Goal: Task Accomplishment & Management: Manage account settings

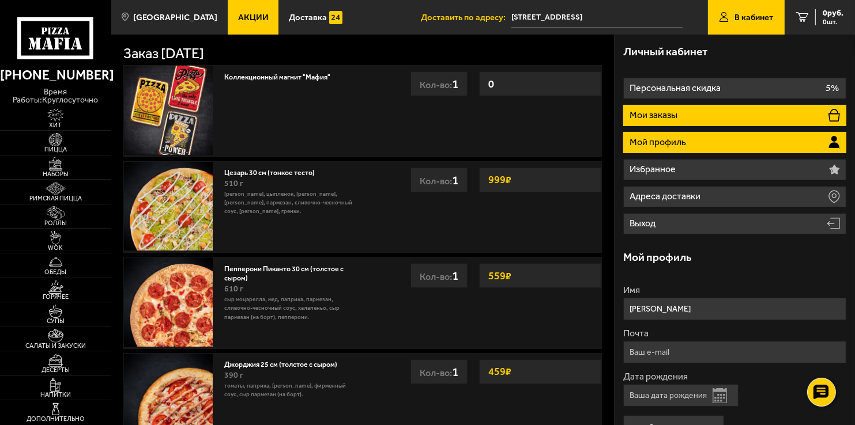
click at [686, 119] on li "Мои заказы" at bounding box center [734, 115] width 222 height 21
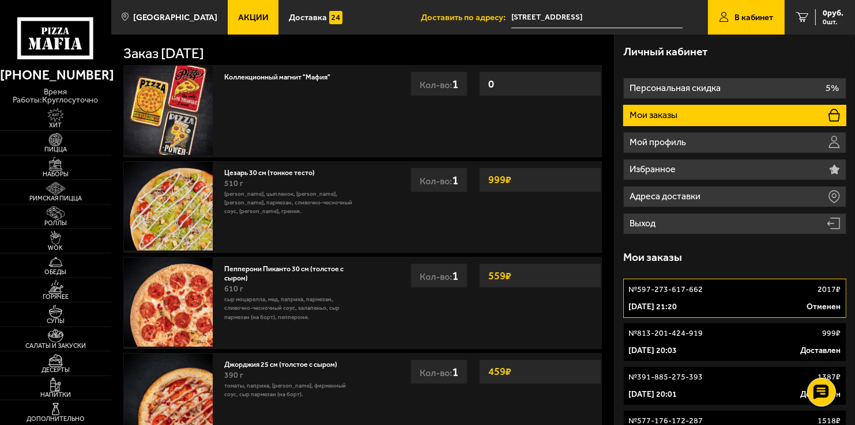
click at [680, 123] on li "Мои заказы" at bounding box center [734, 115] width 222 height 21
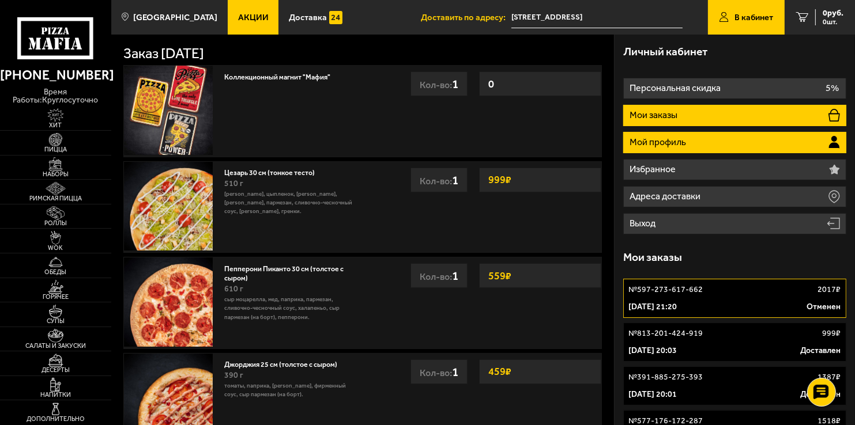
click at [684, 144] on p "Мой профиль" at bounding box center [658, 142] width 59 height 9
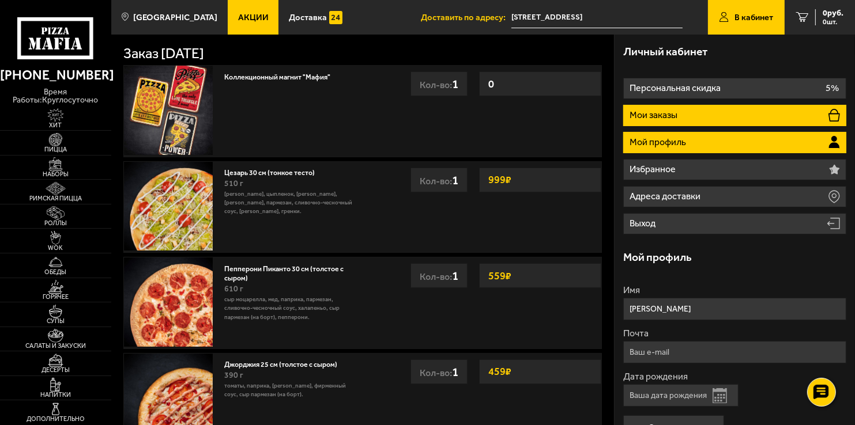
click at [674, 116] on p "Мои заказы" at bounding box center [654, 115] width 50 height 9
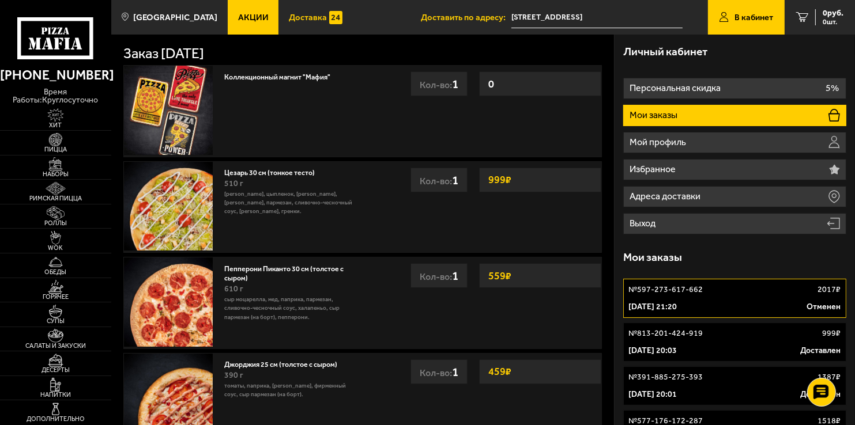
click at [296, 18] on span "Доставка" at bounding box center [308, 17] width 38 height 9
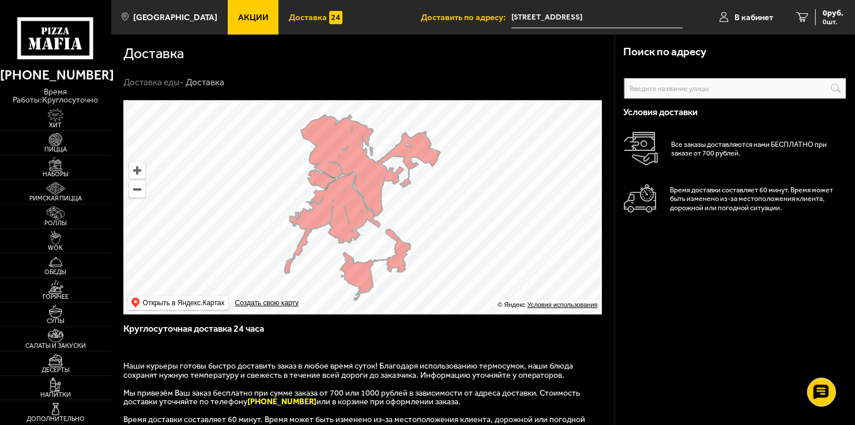
click at [238, 16] on span "Акции" at bounding box center [253, 17] width 31 height 9
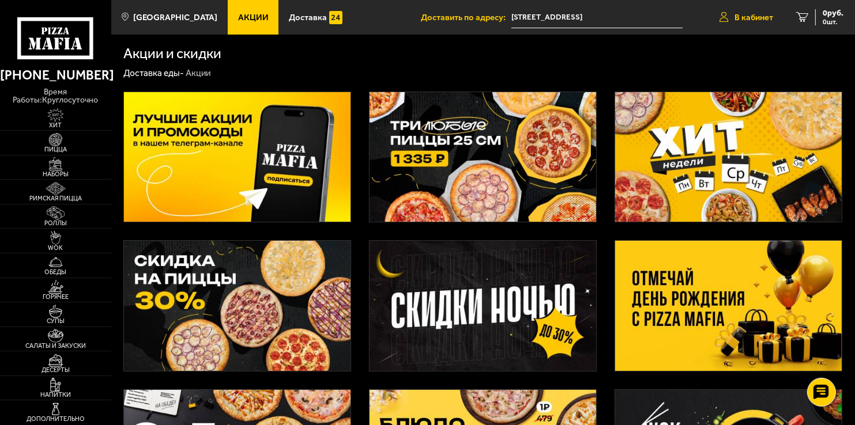
click at [747, 20] on span "В кабинет" at bounding box center [753, 17] width 39 height 9
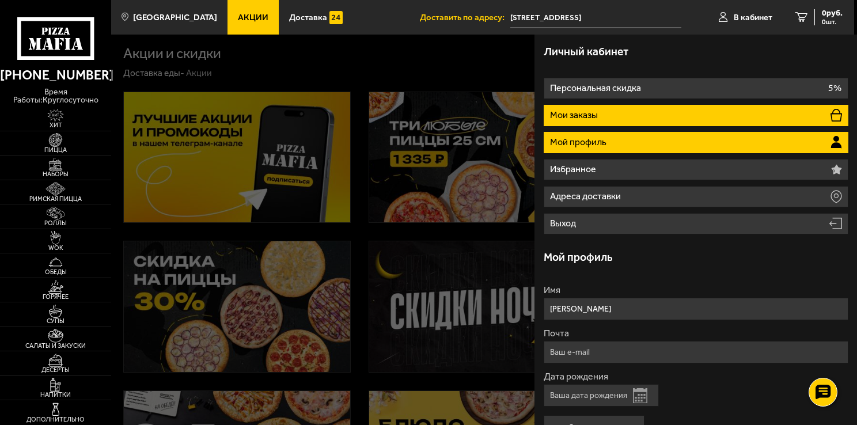
click at [598, 111] on p "Мои заказы" at bounding box center [575, 115] width 50 height 9
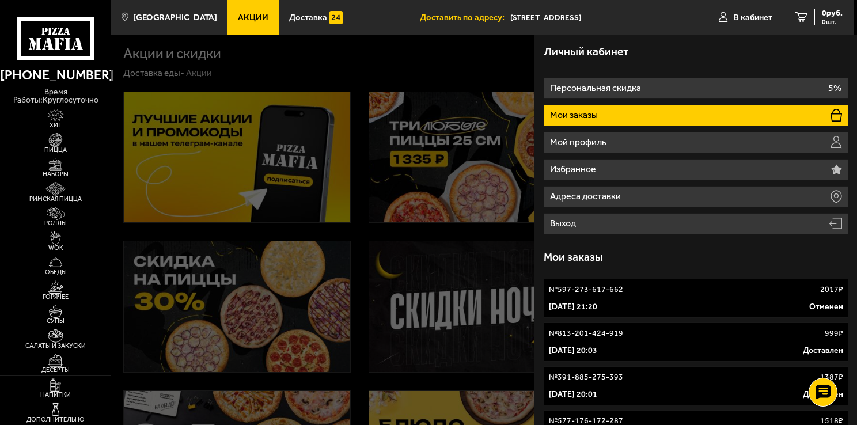
click at [611, 120] on li "Мои заказы" at bounding box center [696, 115] width 305 height 21
click at [606, 111] on li "Мои заказы" at bounding box center [696, 115] width 305 height 21
click at [622, 294] on p "№ 597-273-617-662" at bounding box center [586, 290] width 74 height 12
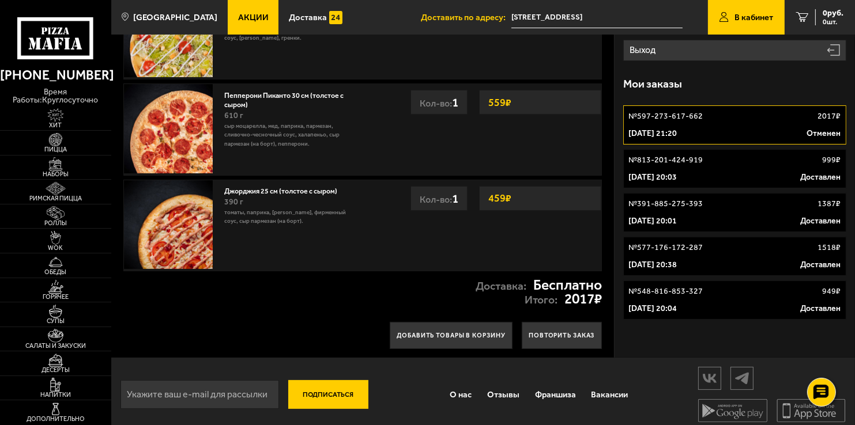
scroll to position [179, 0]
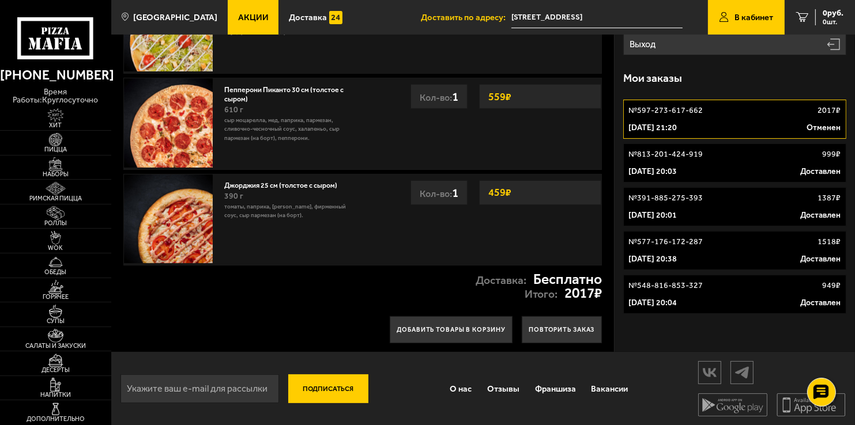
click at [726, 109] on div "№ 597-273-617-662 2017 ₽" at bounding box center [734, 111] width 212 height 12
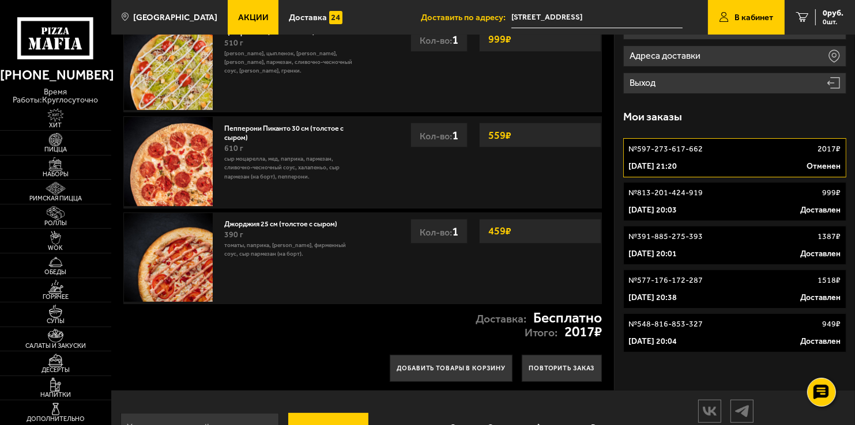
scroll to position [122, 0]
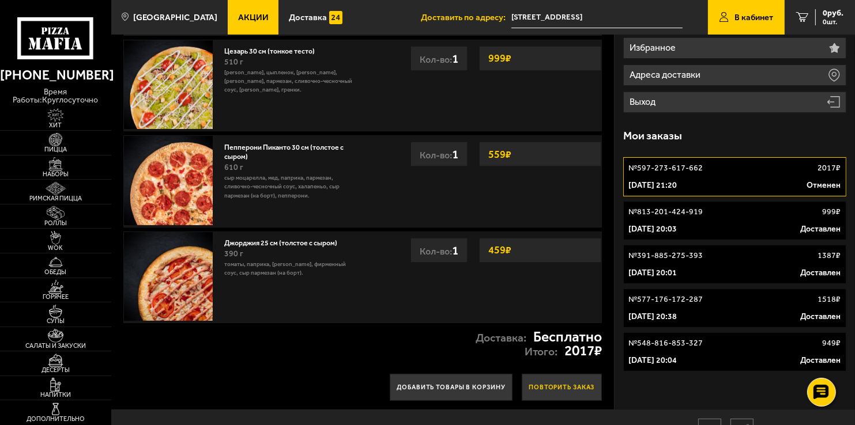
click at [559, 387] on button "Повторить заказ" at bounding box center [562, 387] width 81 height 27
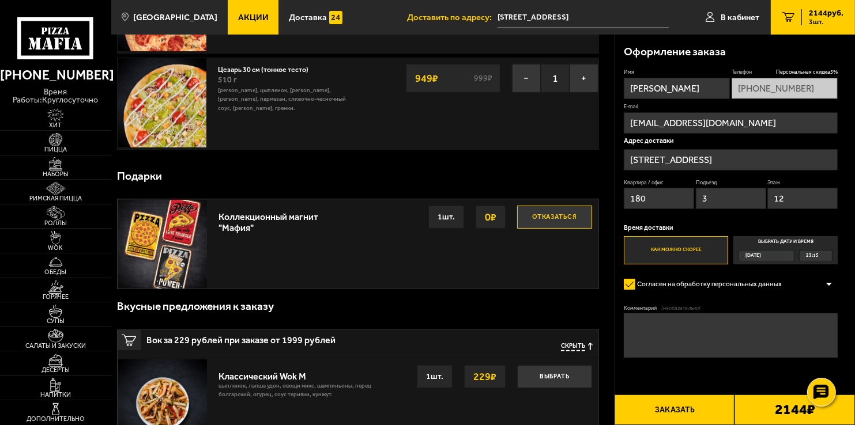
scroll to position [231, 0]
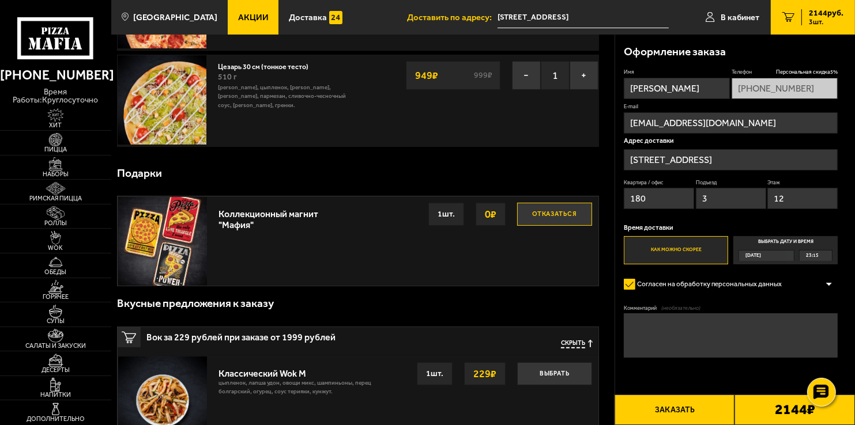
click at [786, 415] on b "2144 ₽" at bounding box center [794, 410] width 40 height 14
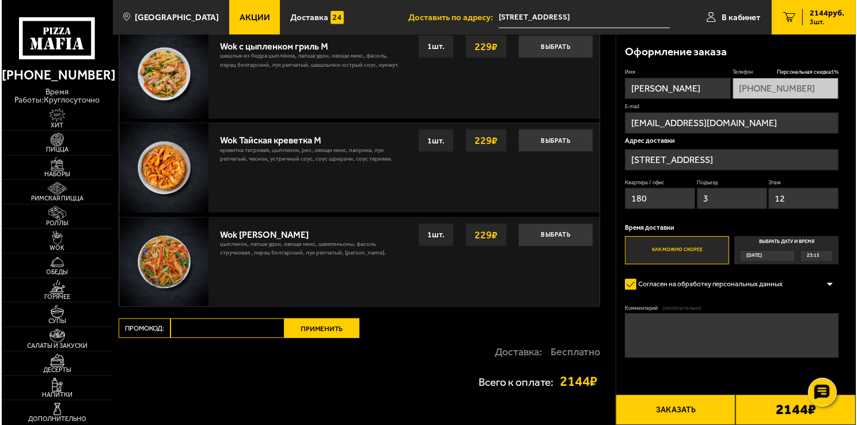
scroll to position [927, 0]
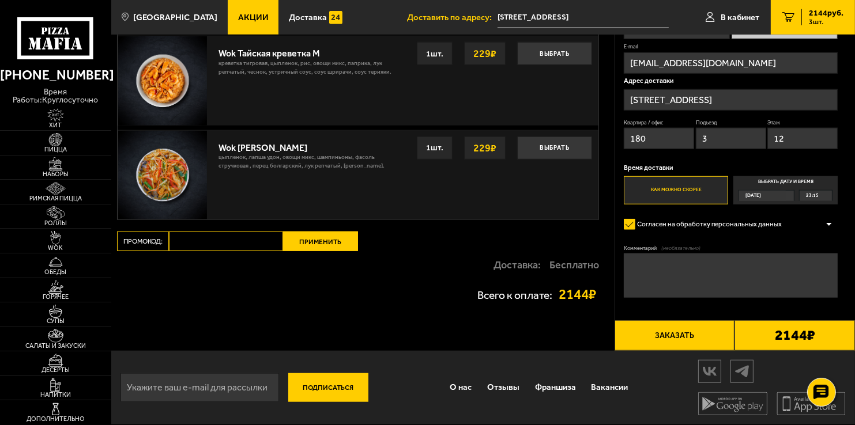
click at [666, 334] on button "Заказать" at bounding box center [674, 335] width 120 height 31
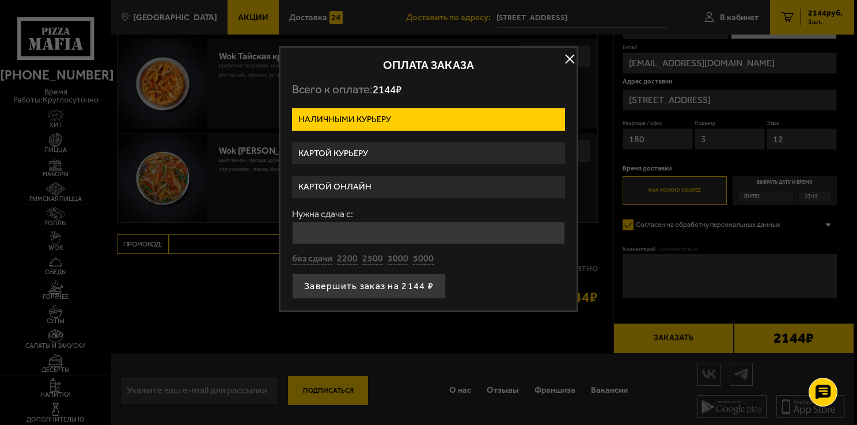
click at [416, 153] on label "Картой курьеру" at bounding box center [428, 153] width 273 height 22
click at [0, 0] on input "Картой курьеру" at bounding box center [0, 0] width 0 height 0
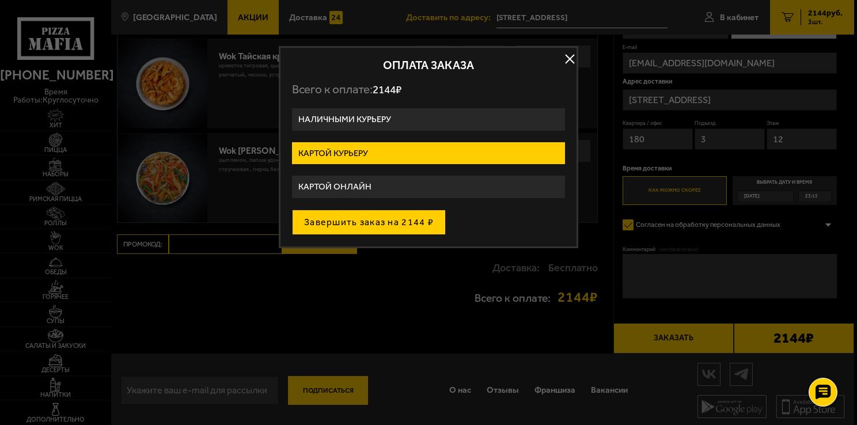
click at [399, 220] on button "Завершить заказ на 2144 ₽" at bounding box center [369, 222] width 154 height 25
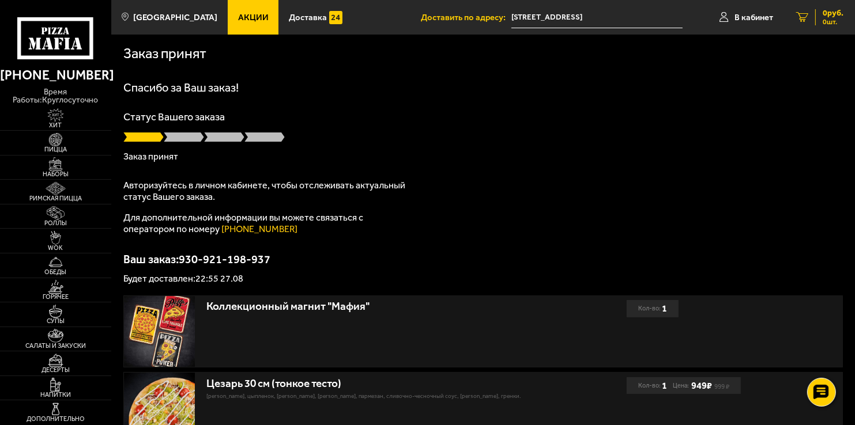
click at [825, 13] on span "0 руб." at bounding box center [832, 13] width 21 height 8
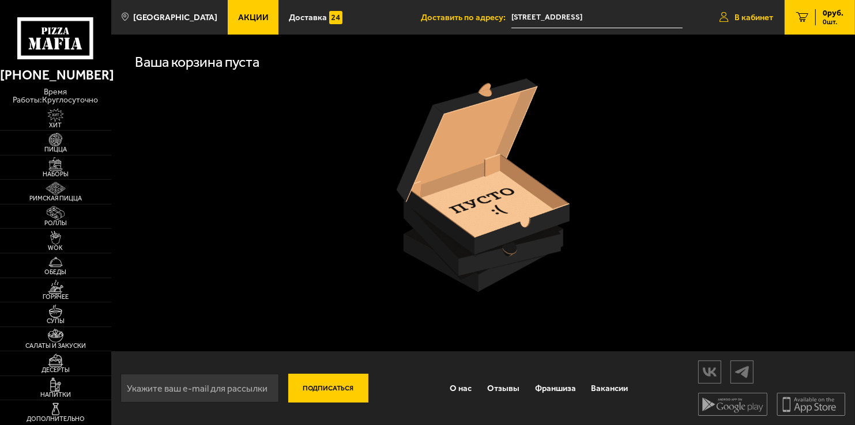
click at [742, 9] on link "В кабинет" at bounding box center [746, 17] width 77 height 35
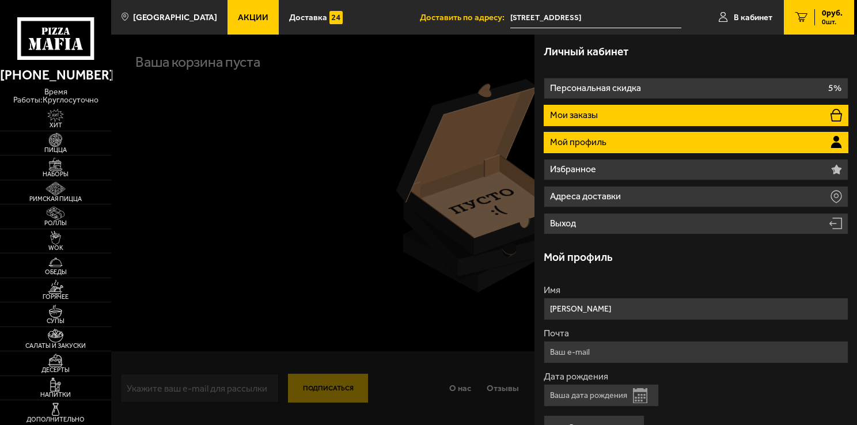
click at [617, 107] on li "Мои заказы" at bounding box center [696, 115] width 305 height 21
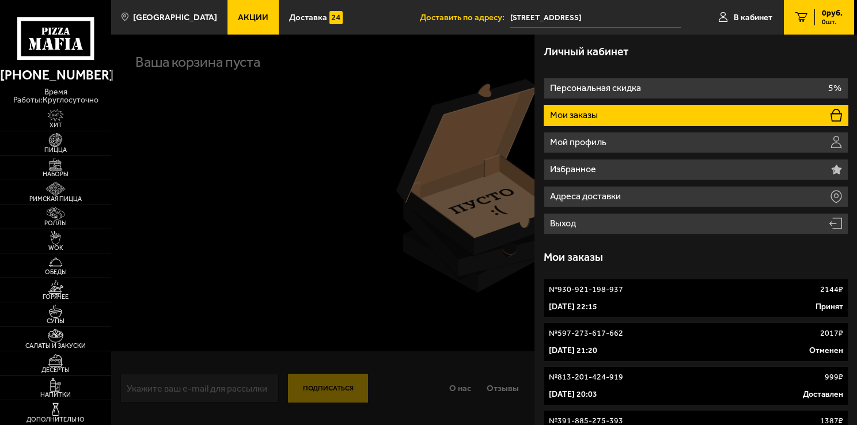
click at [360, 184] on div at bounding box center [539, 247] width 857 height 425
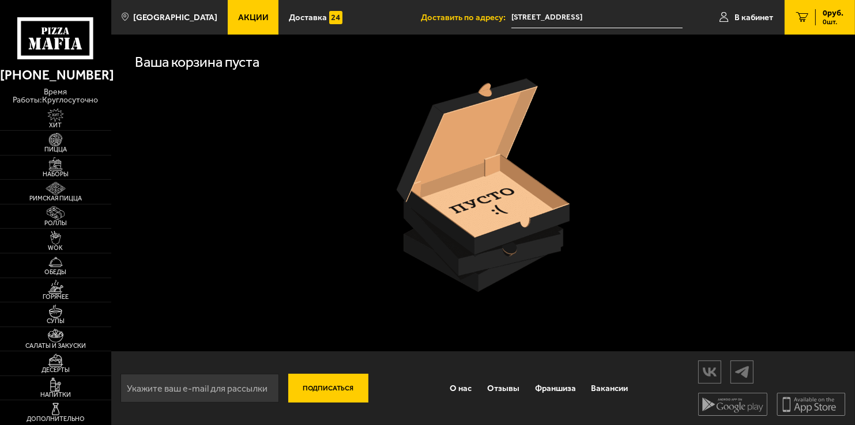
drag, startPoint x: 377, startPoint y: 119, endPoint x: 278, endPoint y: 174, distance: 113.7
click at [362, 133] on div at bounding box center [483, 185] width 720 height 214
drag, startPoint x: 825, startPoint y: 13, endPoint x: 830, endPoint y: 30, distance: 18.0
click at [825, 13] on span "0 руб." at bounding box center [832, 13] width 21 height 8
click at [750, 13] on span "В кабинет" at bounding box center [753, 17] width 39 height 9
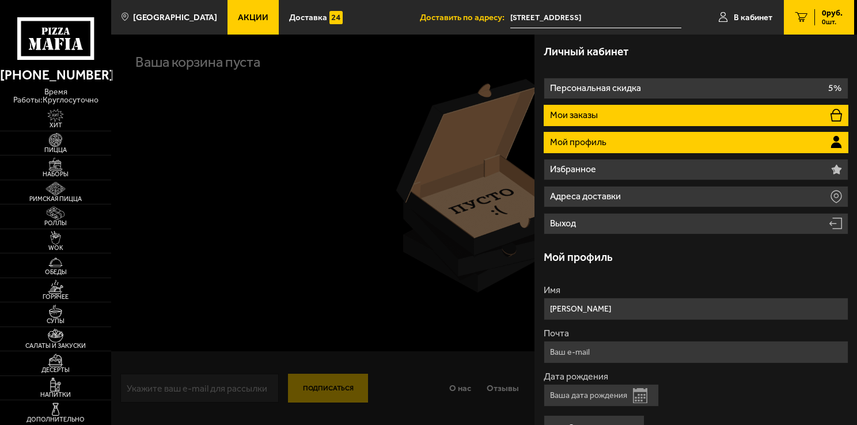
click at [649, 112] on li "Мои заказы" at bounding box center [696, 115] width 305 height 21
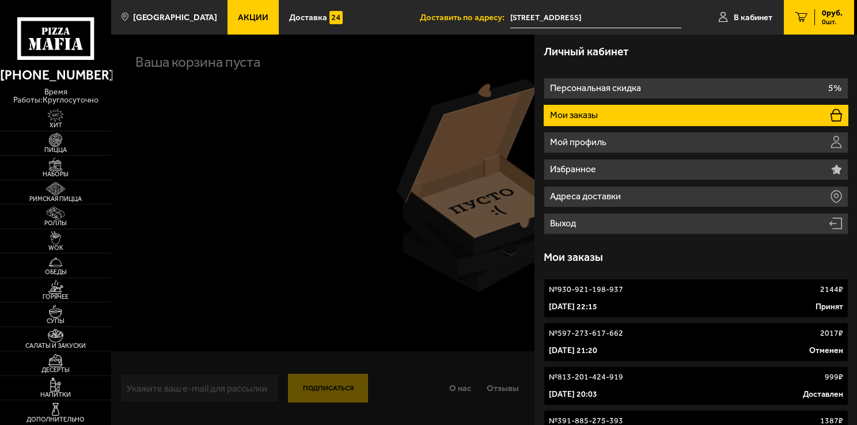
click at [724, 338] on div "№ 597-273-617-662 2017 ₽" at bounding box center [696, 334] width 294 height 12
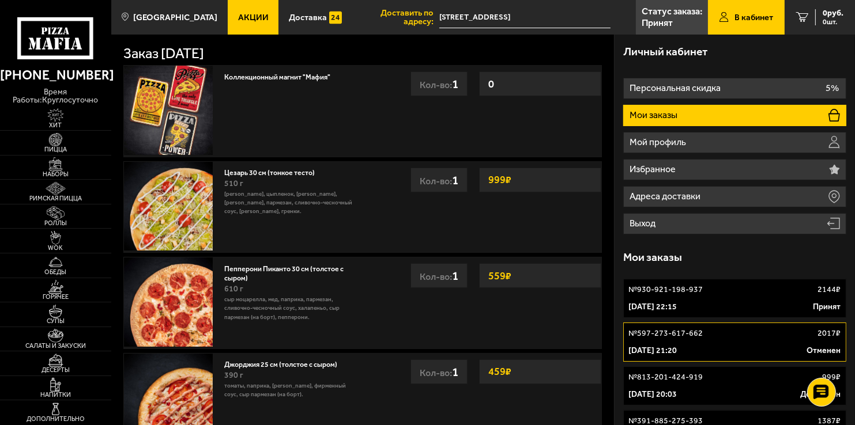
click at [728, 301] on link "№ 930-921-198-937 2144 ₽ [DATE] 22:15 Принят" at bounding box center [734, 298] width 222 height 39
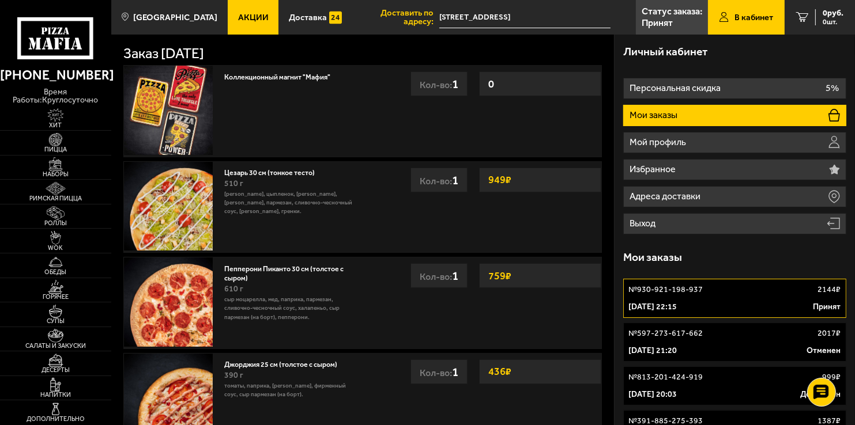
click at [731, 338] on div "№ 597-273-617-662 2017 ₽" at bounding box center [734, 334] width 212 height 12
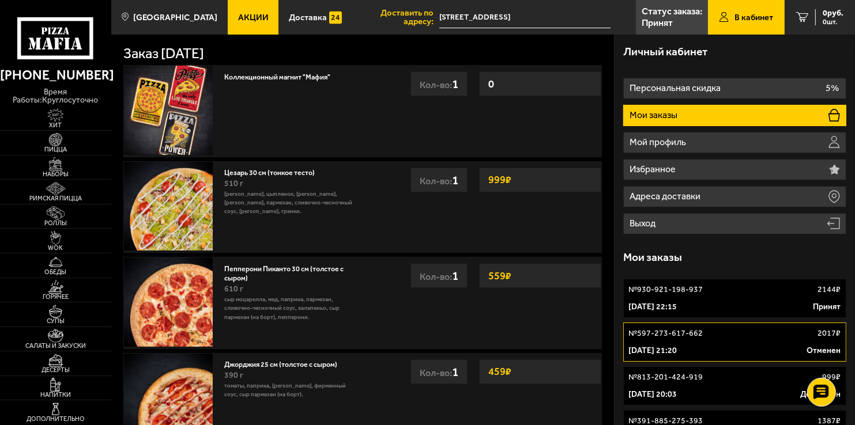
click at [743, 305] on div "[DATE] 22:15 Принят" at bounding box center [734, 307] width 212 height 12
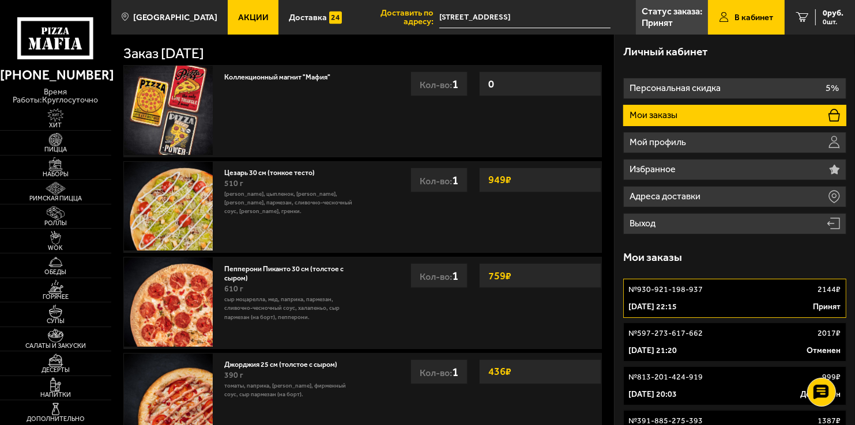
click at [742, 336] on div "№ 597-273-617-662 2017 ₽" at bounding box center [734, 334] width 212 height 12
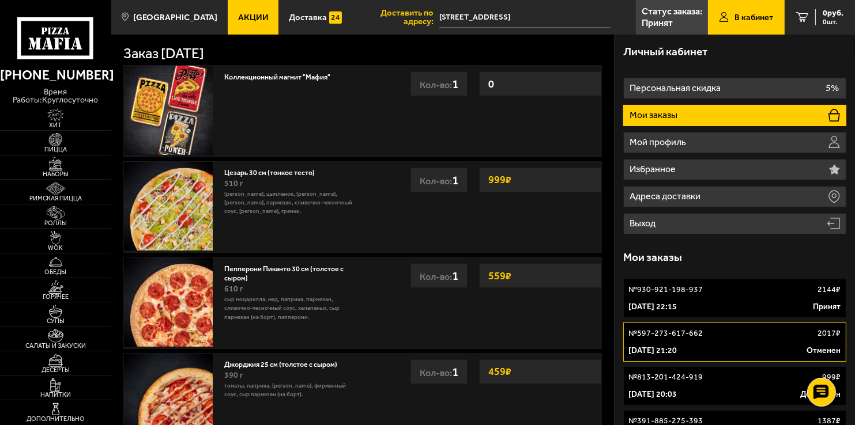
click at [724, 305] on div "[DATE] 22:15 Принят" at bounding box center [734, 307] width 212 height 12
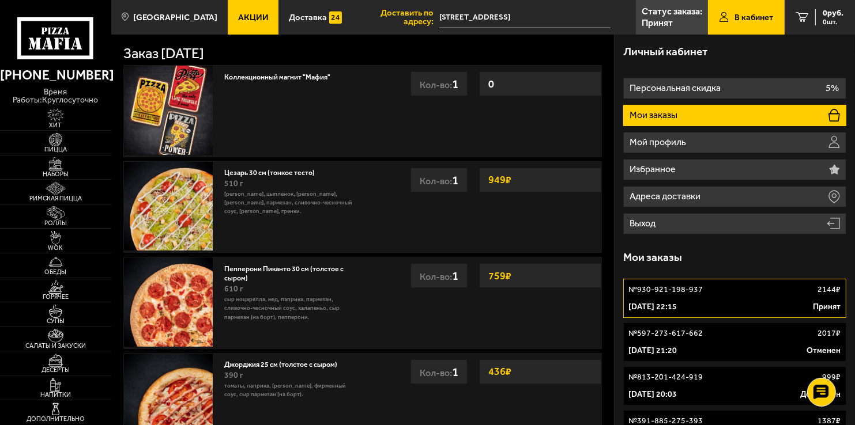
click at [732, 346] on div "[DATE] 21:20 Отменен" at bounding box center [734, 351] width 212 height 12
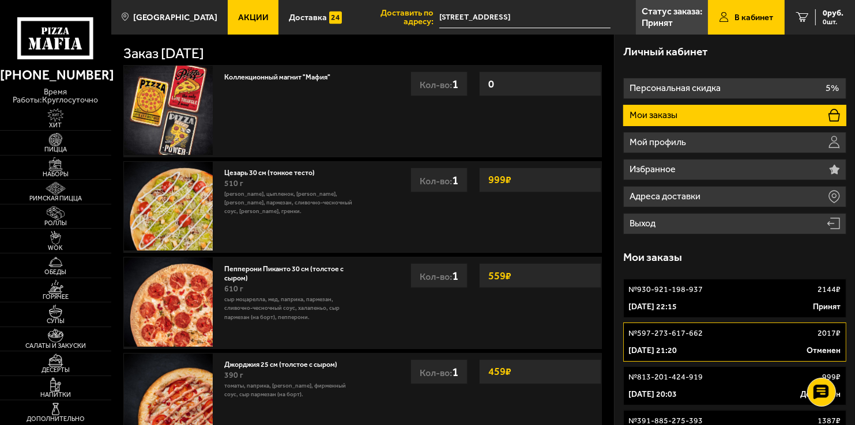
click at [733, 308] on div "[DATE] 22:15 Принят" at bounding box center [734, 307] width 212 height 12
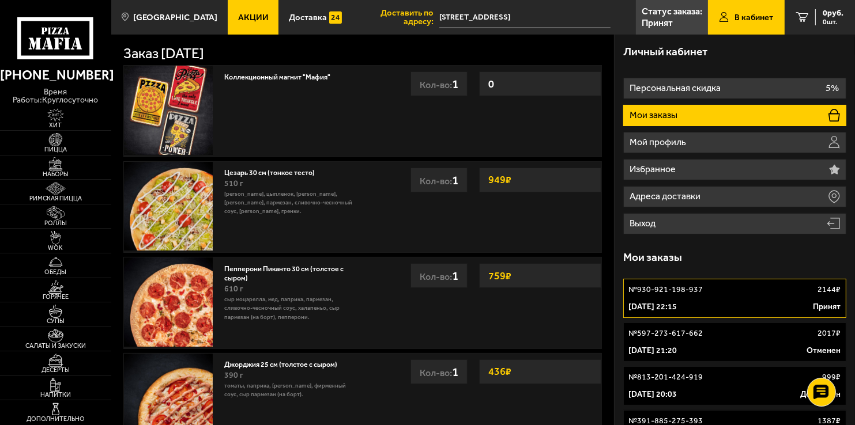
drag, startPoint x: 734, startPoint y: 345, endPoint x: 726, endPoint y: 334, distance: 13.3
click at [733, 345] on div "[DATE] 21:20 Отменен" at bounding box center [734, 351] width 212 height 12
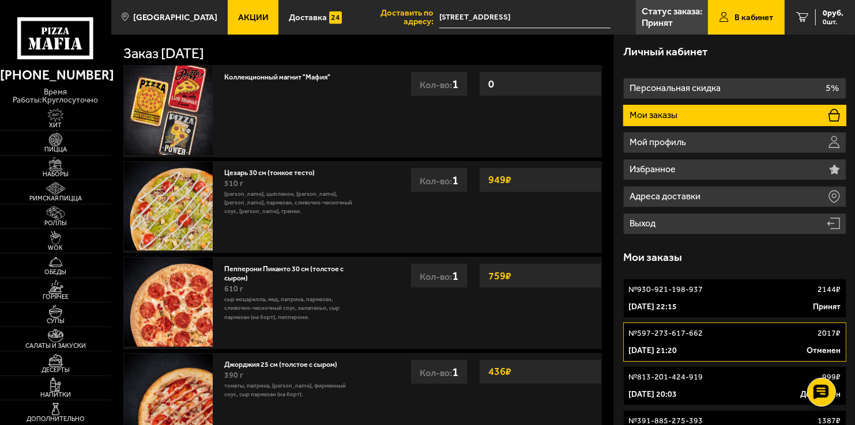
click at [724, 301] on div "[DATE] 22:15 Принят" at bounding box center [734, 307] width 212 height 12
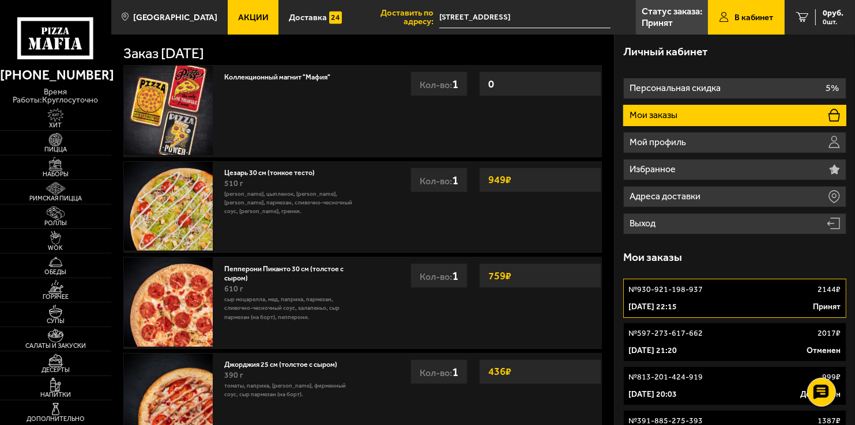
click at [694, 108] on li "Мои заказы" at bounding box center [734, 115] width 222 height 21
drag, startPoint x: 660, startPoint y: 112, endPoint x: 670, endPoint y: 123, distance: 14.3
click at [659, 112] on p "Мои заказы" at bounding box center [654, 115] width 50 height 9
click at [669, 116] on p "Мои заказы" at bounding box center [654, 115] width 50 height 9
click at [668, 116] on p "Мои заказы" at bounding box center [654, 115] width 50 height 9
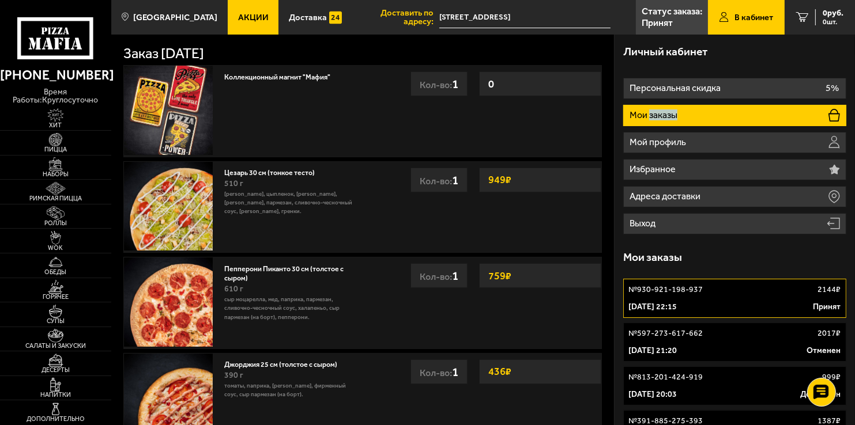
drag, startPoint x: 668, startPoint y: 116, endPoint x: 696, endPoint y: 119, distance: 27.8
click at [697, 119] on li "Мои заказы" at bounding box center [734, 115] width 222 height 21
click at [663, 111] on p "Мои заказы" at bounding box center [654, 115] width 50 height 9
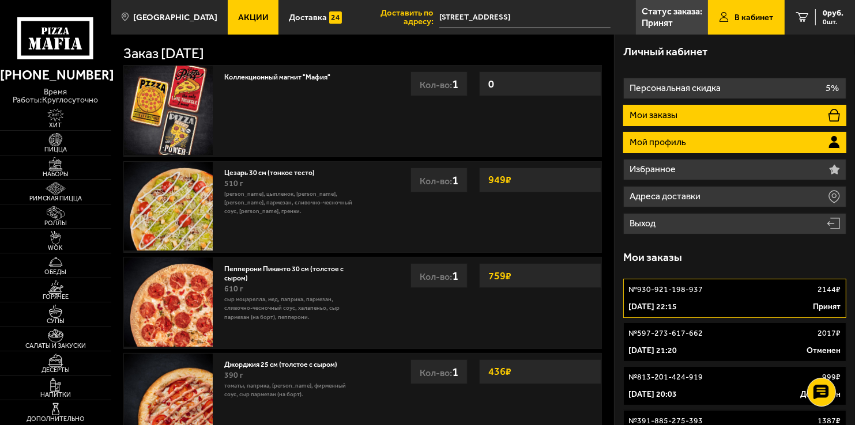
click at [679, 149] on li "Мой профиль" at bounding box center [734, 142] width 222 height 21
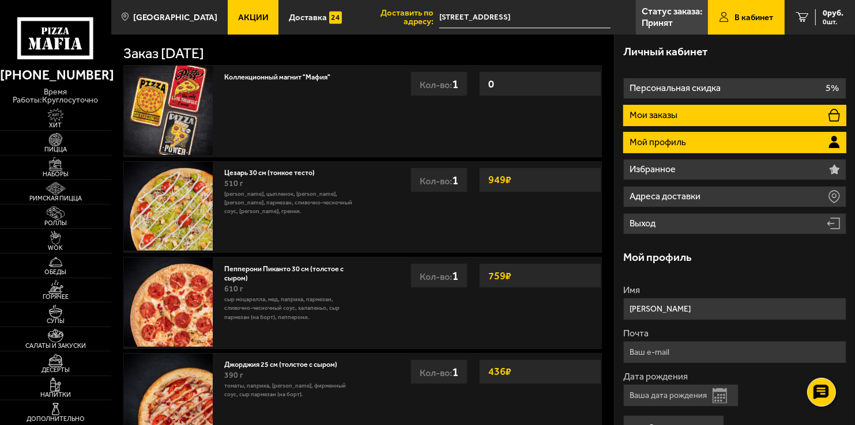
click at [666, 114] on p "Мои заказы" at bounding box center [654, 115] width 50 height 9
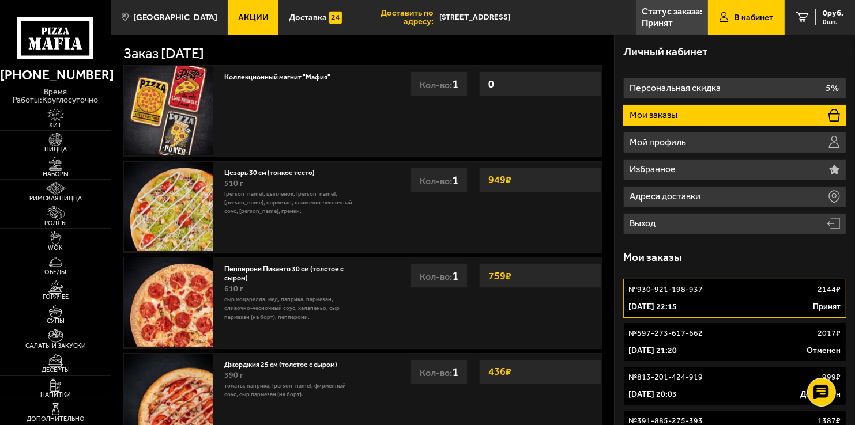
click at [780, 344] on link "№ 597-273-617-662 2017 ₽ [DATE] 21:20 Отменен" at bounding box center [734, 342] width 222 height 39
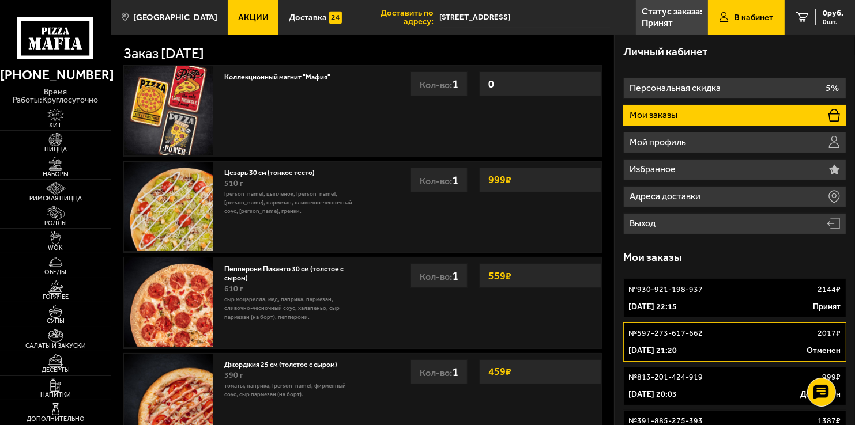
click at [746, 295] on div "№ 930-921-198-937 2144 ₽" at bounding box center [734, 290] width 212 height 12
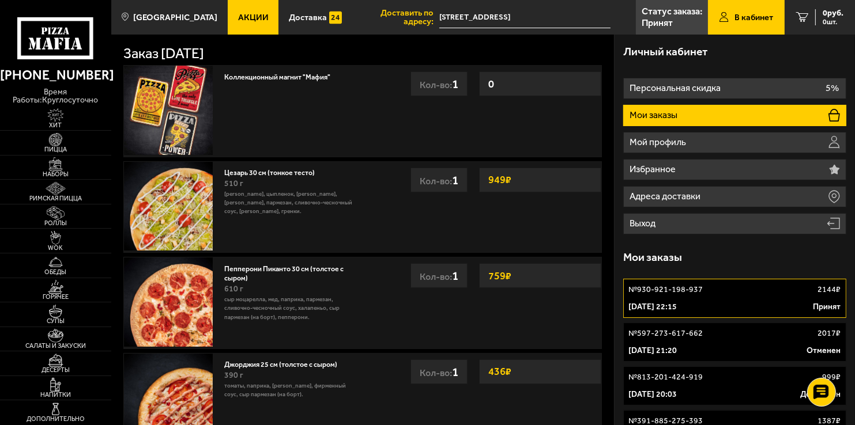
click at [606, 213] on div "Коллекционный магнит "Мафия" 0 Кол-во: 1 0 Кол-во: 1 Цезарь 30 см (тонкое тесто…" at bounding box center [362, 253] width 502 height 384
click at [742, 343] on link "№ 597-273-617-662 2017 ₽ [DATE] 21:20 Отменен" at bounding box center [734, 342] width 222 height 39
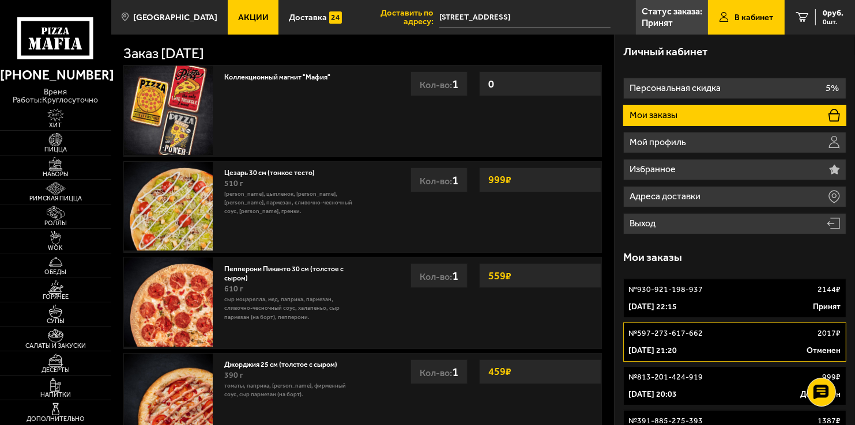
click at [740, 345] on div "[DATE] 21:20 Отменен" at bounding box center [734, 351] width 212 height 12
click at [717, 301] on div "[DATE] 22:15 Принят" at bounding box center [734, 307] width 212 height 12
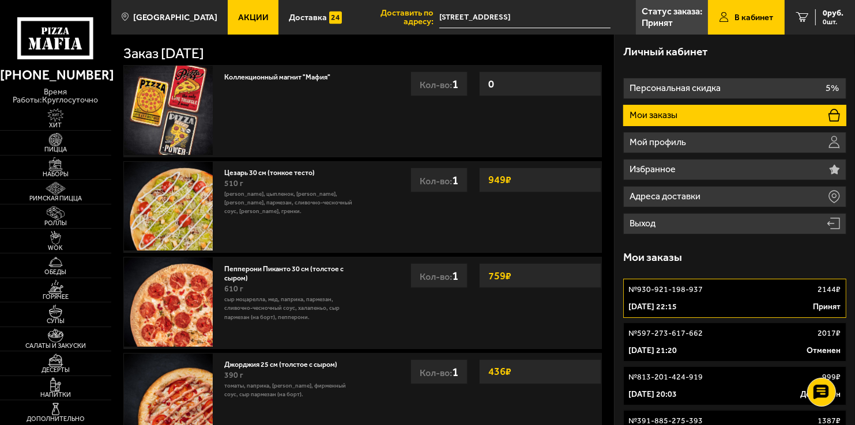
click at [720, 338] on div "№ 597-273-617-662 2017 ₽" at bounding box center [734, 334] width 212 height 12
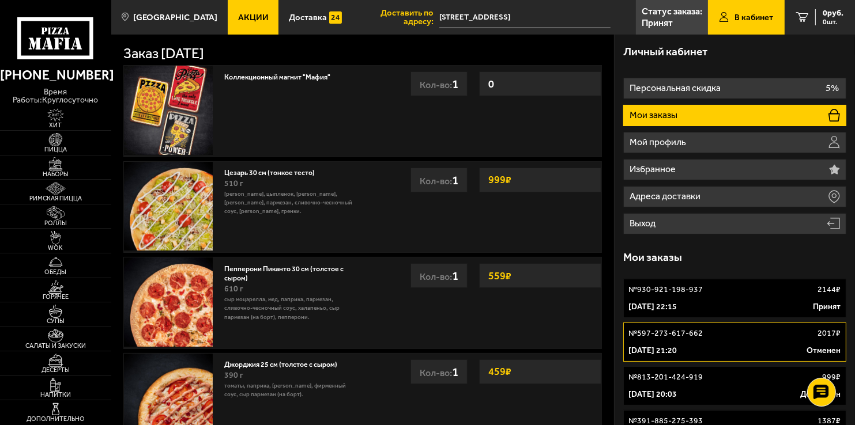
click at [720, 345] on div "[DATE] 21:20 Отменен" at bounding box center [734, 351] width 212 height 12
click at [719, 345] on div "[DATE] 21:20 Отменен" at bounding box center [734, 351] width 212 height 12
drag, startPoint x: 677, startPoint y: 346, endPoint x: 681, endPoint y: 341, distance: 6.9
click at [676, 346] on p "[DATE] 21:20" at bounding box center [652, 351] width 48 height 12
click at [691, 298] on link "№ 930-921-198-937 2144 ₽ [DATE] 22:15 Принят" at bounding box center [734, 298] width 222 height 39
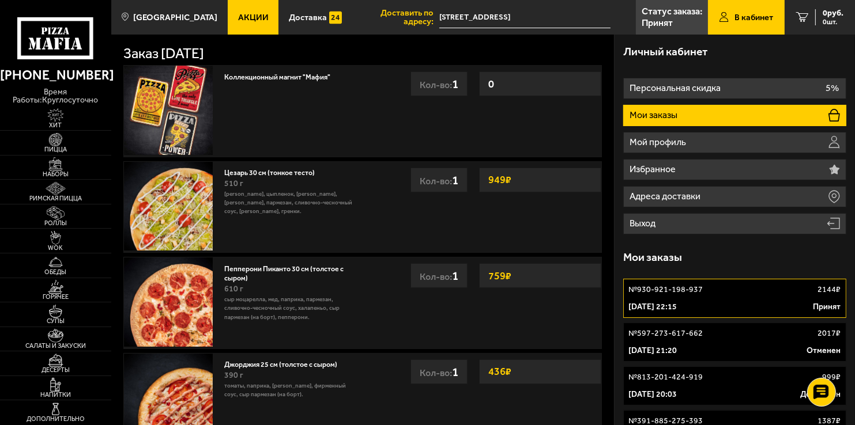
click at [691, 331] on p "№ 597-273-617-662" at bounding box center [665, 334] width 74 height 12
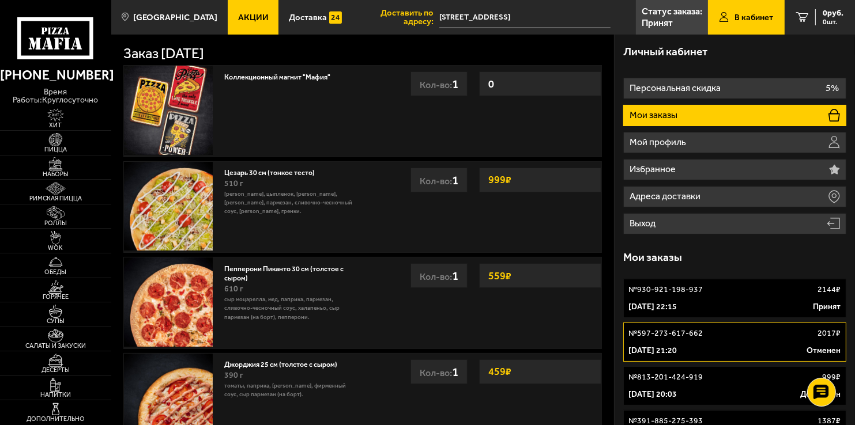
click at [685, 336] on p "№ 597-273-617-662" at bounding box center [665, 334] width 74 height 12
click at [731, 301] on div "[DATE] 22:15 Принят" at bounding box center [734, 307] width 212 height 12
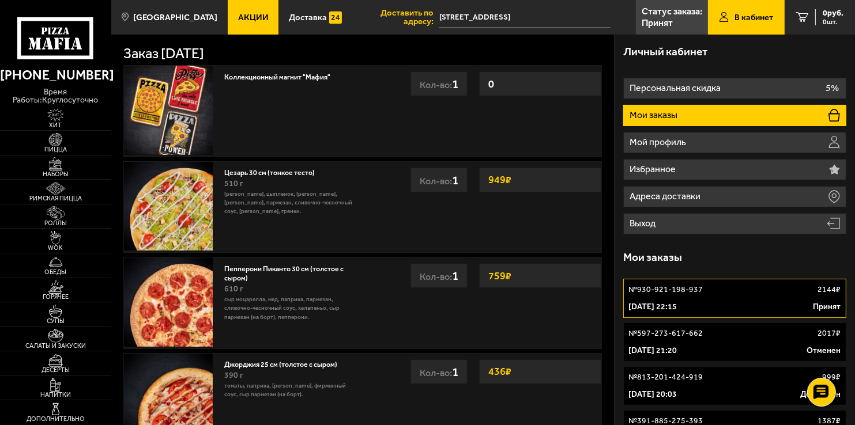
click at [728, 330] on div "№ 597-273-617-662 2017 ₽" at bounding box center [734, 334] width 212 height 12
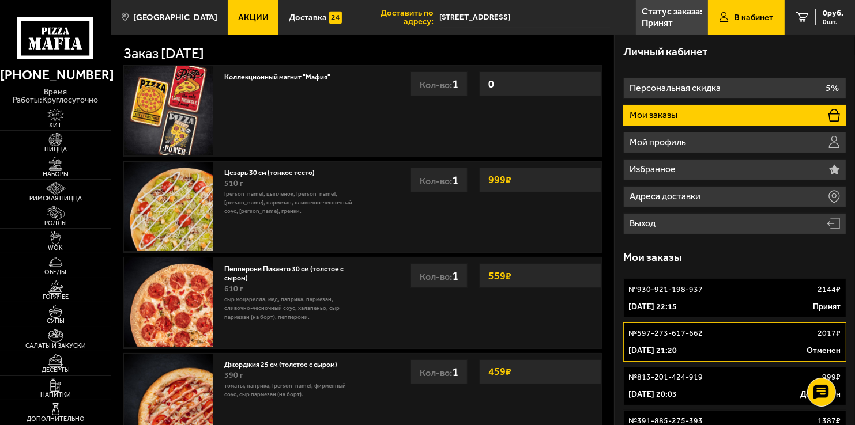
drag, startPoint x: 743, startPoint y: 294, endPoint x: 747, endPoint y: 304, distance: 10.6
click at [742, 294] on div "№ 930-921-198-937 2144 ₽" at bounding box center [734, 290] width 212 height 12
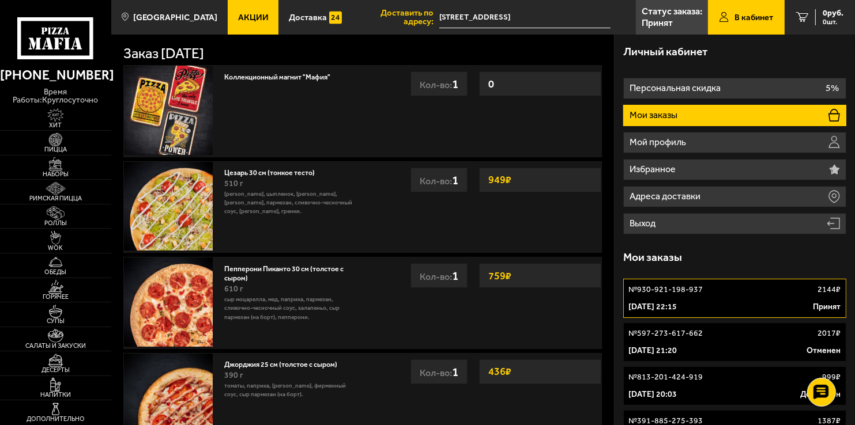
click at [745, 339] on div "№ 597-273-617-662 2017 ₽" at bounding box center [734, 334] width 212 height 12
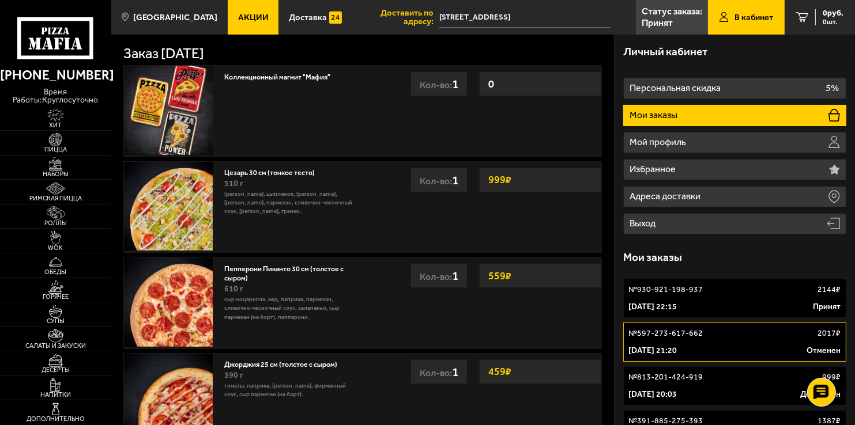
click at [743, 300] on link "№ 930-921-198-937 2144 ₽ [DATE] 22:15 Принят" at bounding box center [734, 298] width 222 height 39
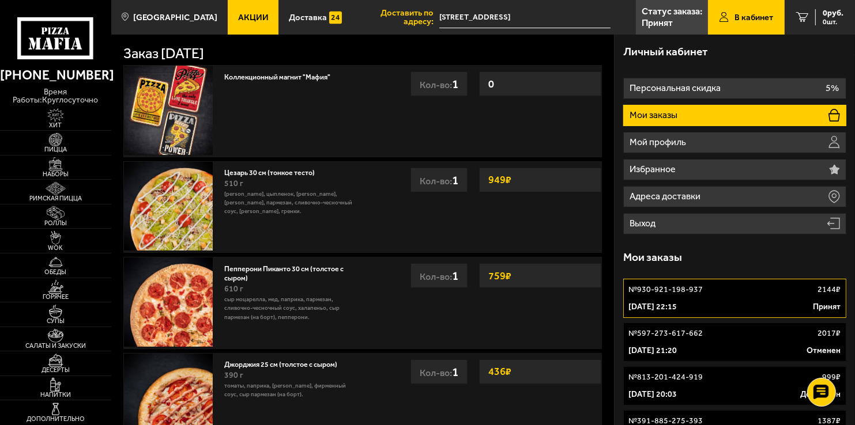
click at [745, 337] on div "№ 597-273-617-662 2017 ₽" at bounding box center [734, 334] width 212 height 12
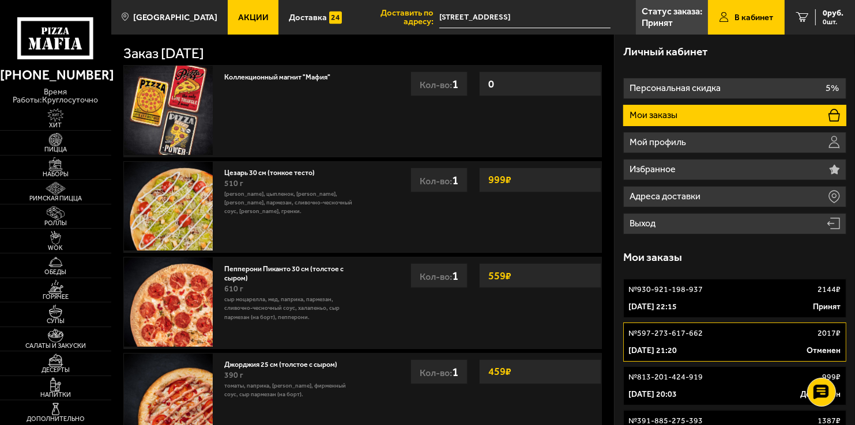
click at [745, 310] on div "[DATE] 22:15 Принят" at bounding box center [734, 307] width 212 height 12
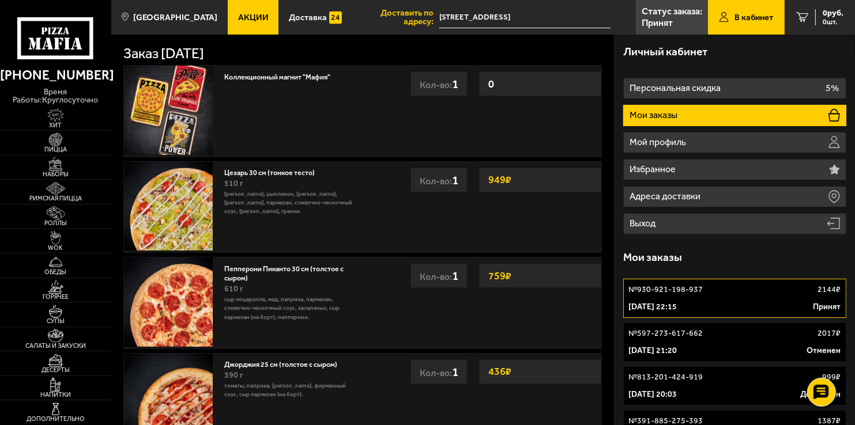
click at [747, 345] on link "№ 597-273-617-662 2017 ₽ [DATE] 21:20 Отменен" at bounding box center [734, 342] width 222 height 39
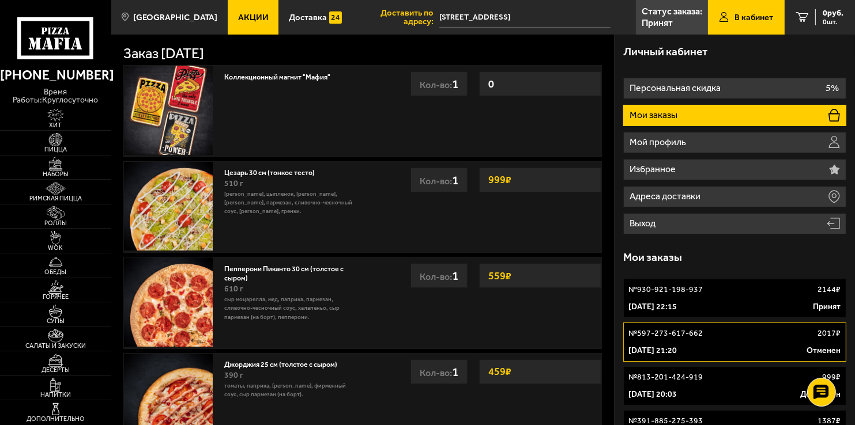
click at [744, 304] on div "[DATE] 22:15 Принят" at bounding box center [734, 307] width 212 height 12
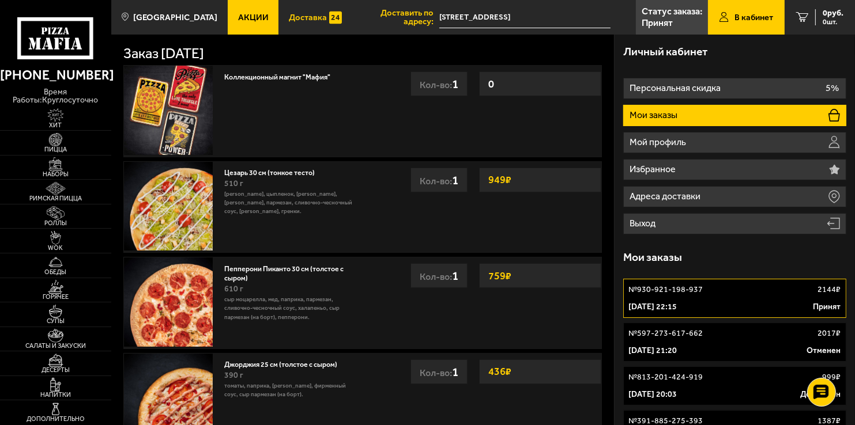
click at [289, 20] on span "Доставка" at bounding box center [308, 17] width 38 height 9
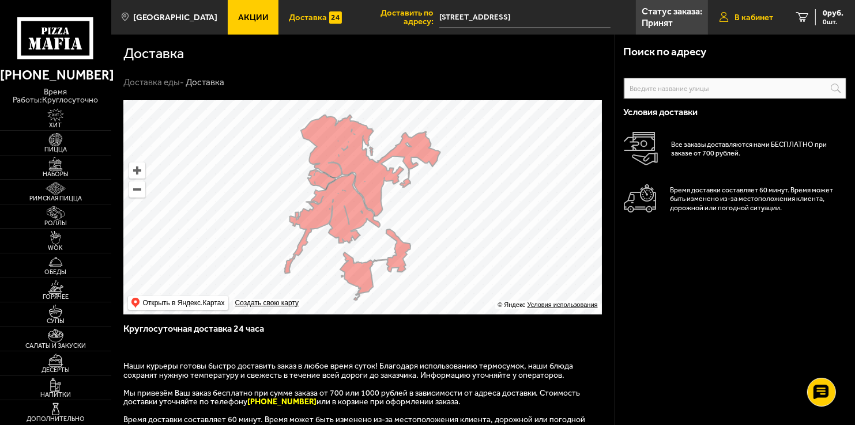
click at [753, 13] on span "В кабинет" at bounding box center [753, 17] width 39 height 9
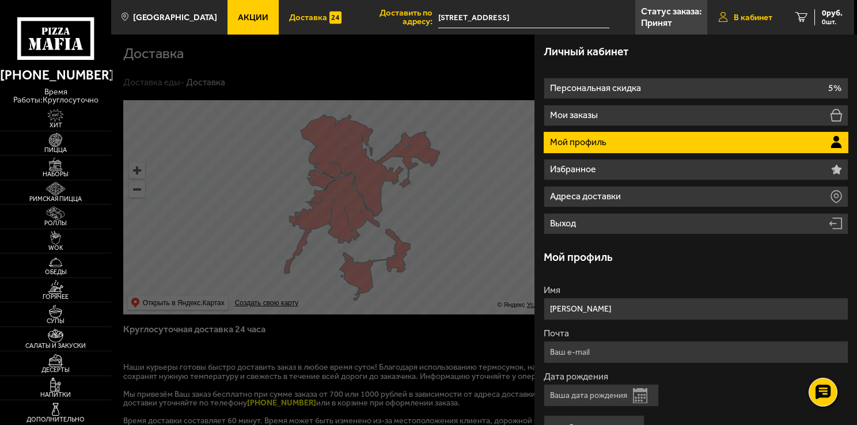
click at [747, 13] on span "В кабинет" at bounding box center [753, 17] width 39 height 9
click at [757, 21] on span "В кабинет" at bounding box center [753, 17] width 39 height 9
click at [679, 20] on link "Статус заказа: Принят" at bounding box center [672, 17] width 72 height 35
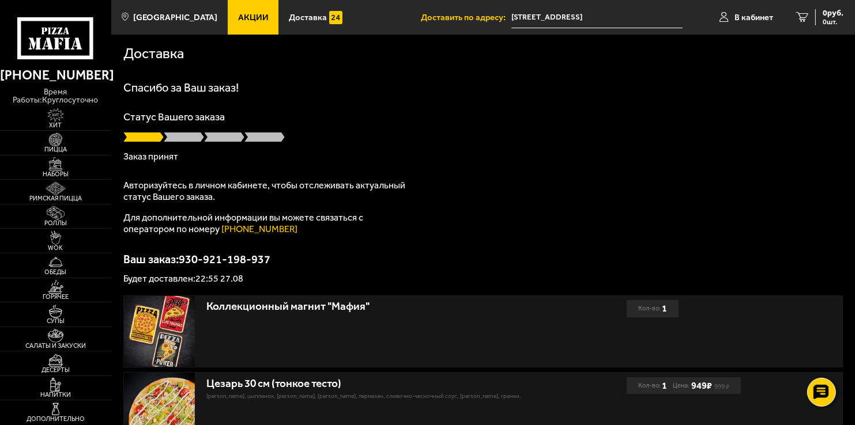
click at [355, 138] on div at bounding box center [483, 137] width 720 height 12
drag, startPoint x: 457, startPoint y: 229, endPoint x: 445, endPoint y: 231, distance: 12.2
click at [456, 229] on div "Спасибо за Ваш заказ! Статус Вашего заказа Заказ принят Авторизуйтесь в личном …" at bounding box center [483, 183] width 720 height 202
click at [836, 13] on span "0 руб." at bounding box center [832, 13] width 21 height 8
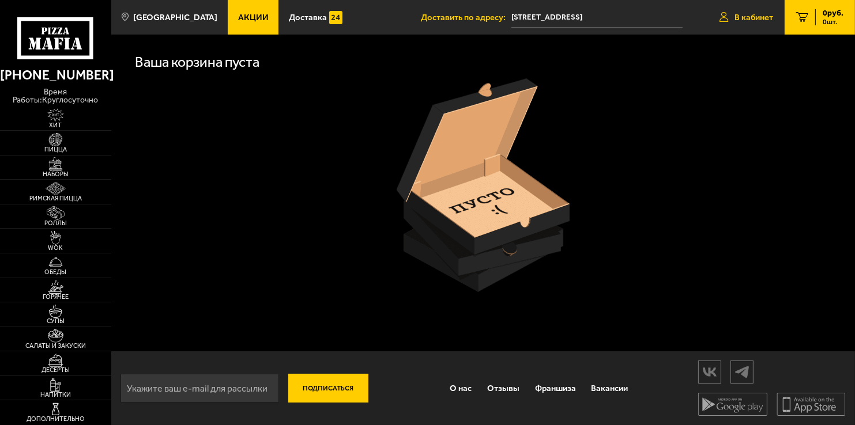
click at [746, 17] on span "В кабинет" at bounding box center [753, 17] width 39 height 9
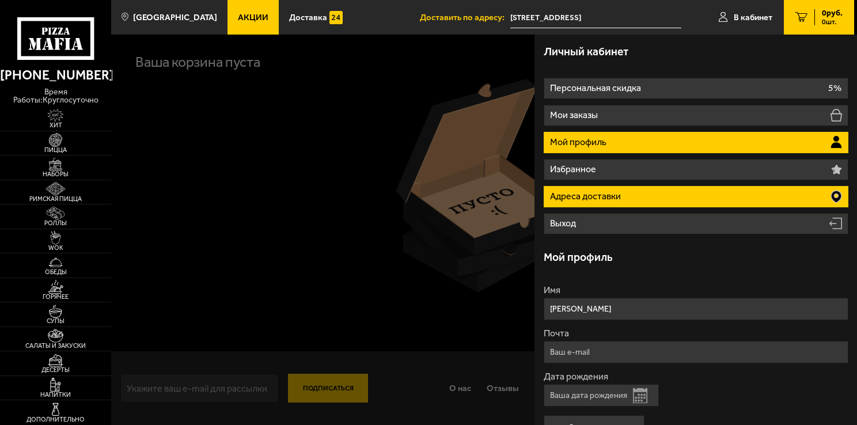
click at [708, 192] on li "Адреса доставки" at bounding box center [696, 196] width 305 height 21
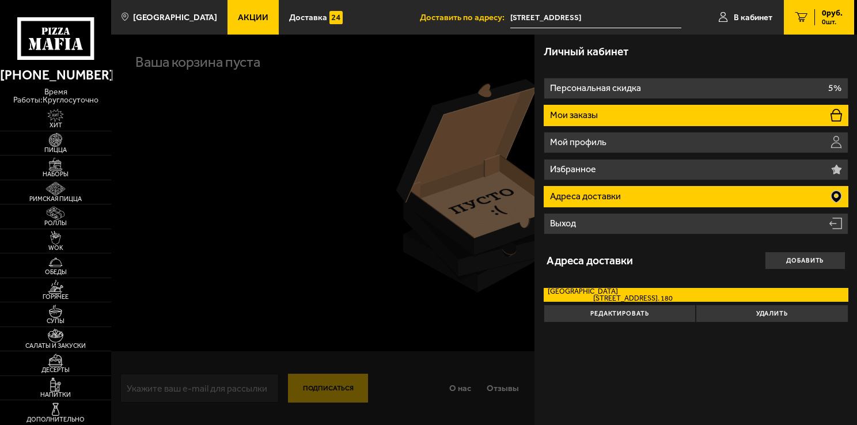
click at [685, 116] on li "Мои заказы" at bounding box center [696, 115] width 305 height 21
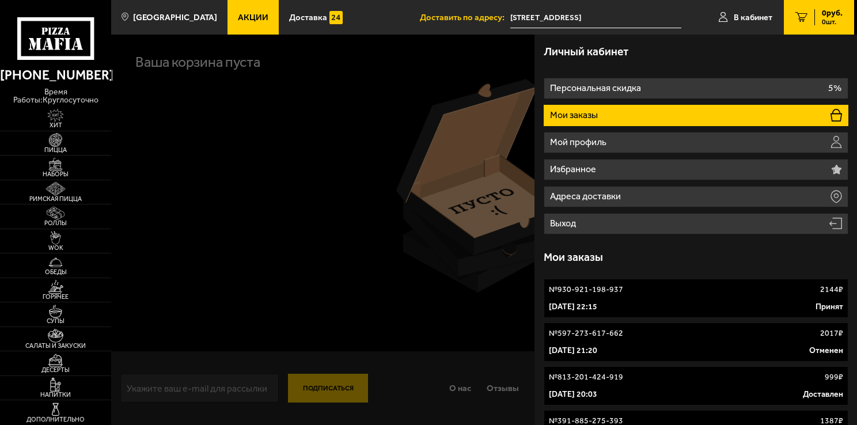
click at [747, 348] on div "[DATE] 21:20 Отменен" at bounding box center [696, 351] width 294 height 12
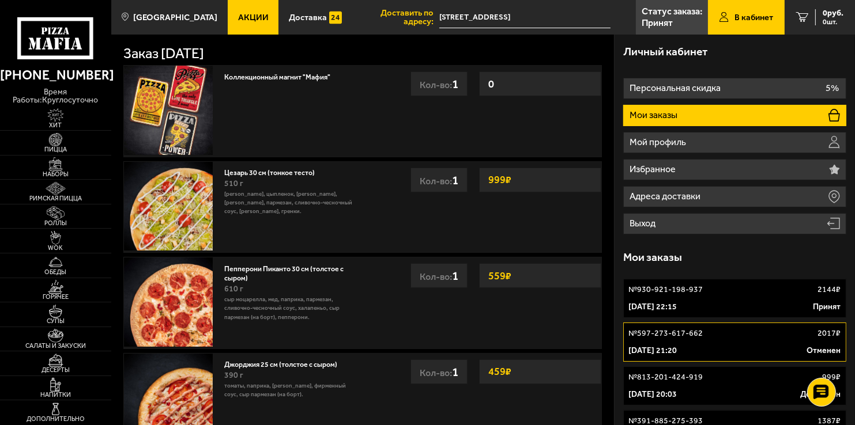
click at [743, 304] on div "[DATE] 22:15 Принят" at bounding box center [734, 307] width 212 height 12
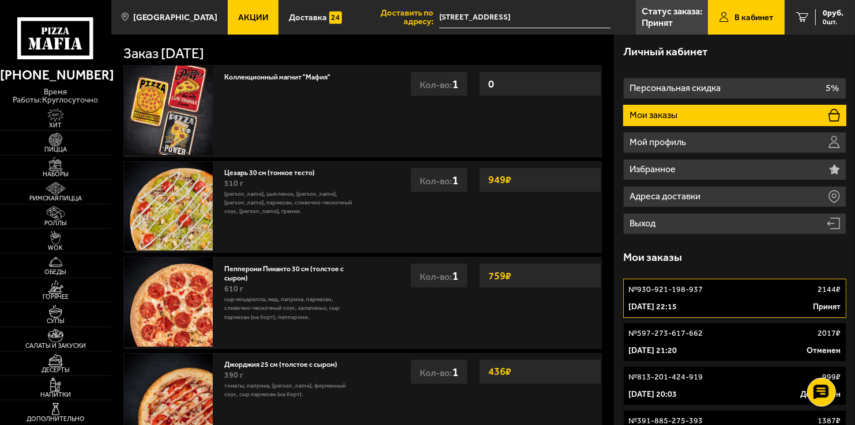
click at [732, 308] on div "[DATE] 22:15 Принят" at bounding box center [734, 307] width 212 height 12
click at [727, 339] on div "№ 597-273-617-662 2017 ₽" at bounding box center [734, 334] width 212 height 12
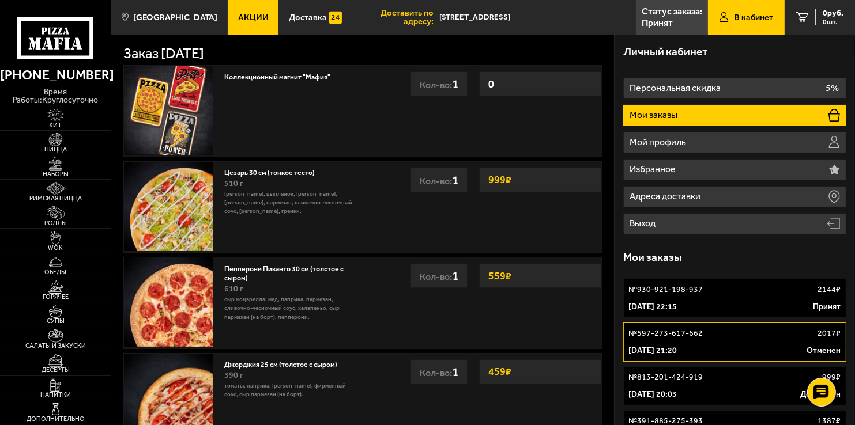
click at [722, 304] on div "[DATE] 22:15 Принят" at bounding box center [734, 307] width 212 height 12
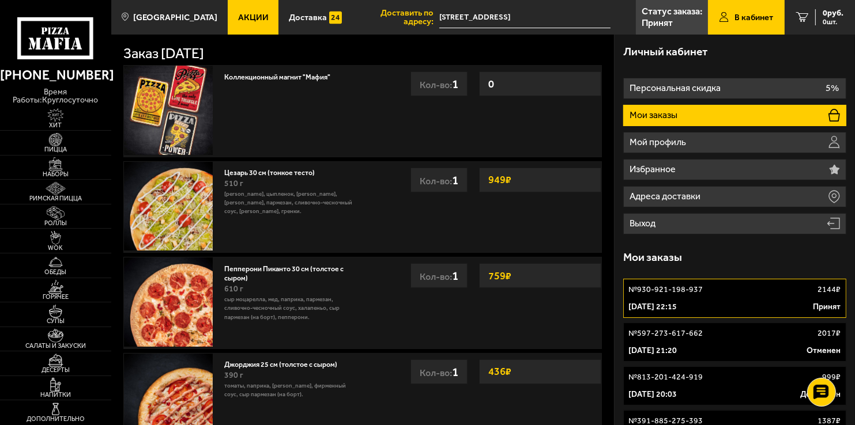
click at [725, 338] on div "№ 597-273-617-662 2017 ₽" at bounding box center [734, 334] width 212 height 12
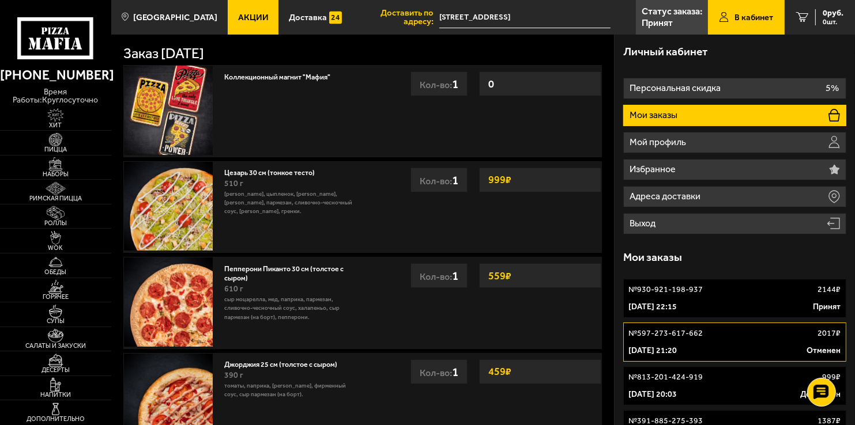
click at [725, 292] on div "№ 930-921-198-937 2144 ₽" at bounding box center [734, 290] width 212 height 12
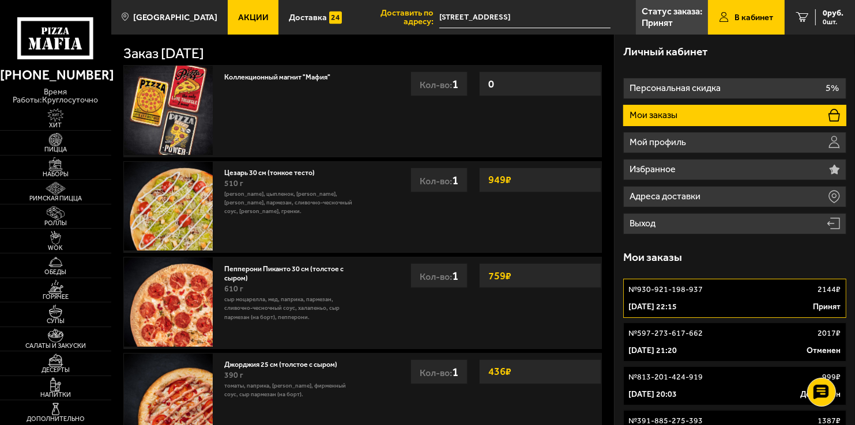
click at [709, 338] on div "№ 597-273-617-662 2017 ₽" at bounding box center [734, 334] width 212 height 12
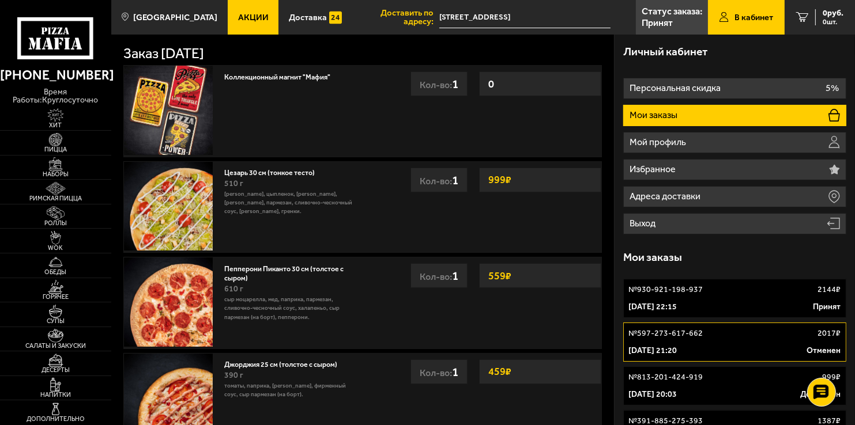
click at [722, 307] on div "[DATE] 22:15 Принят" at bounding box center [734, 307] width 212 height 12
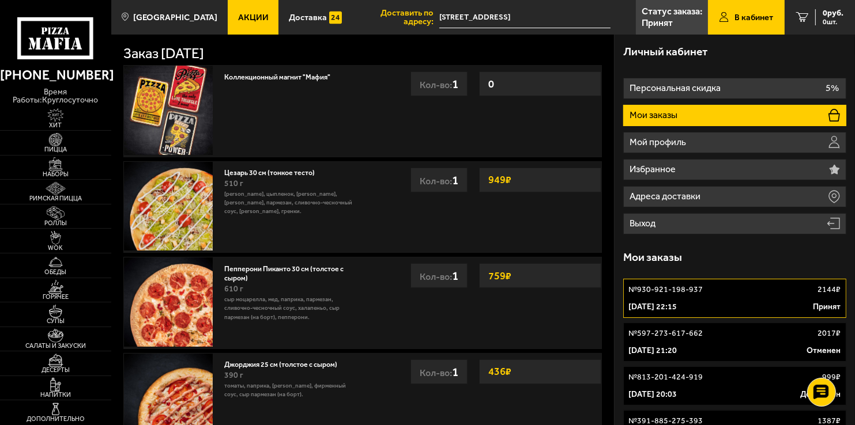
click at [726, 345] on div "[DATE] 21:20 Отменен" at bounding box center [734, 351] width 212 height 12
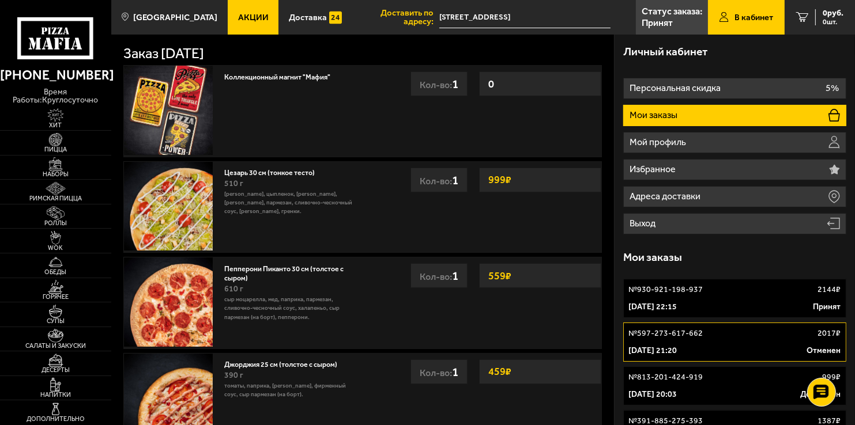
click at [725, 313] on link "№ 930-921-198-937 2144 ₽ [DATE] 22:15 Принят" at bounding box center [734, 298] width 222 height 39
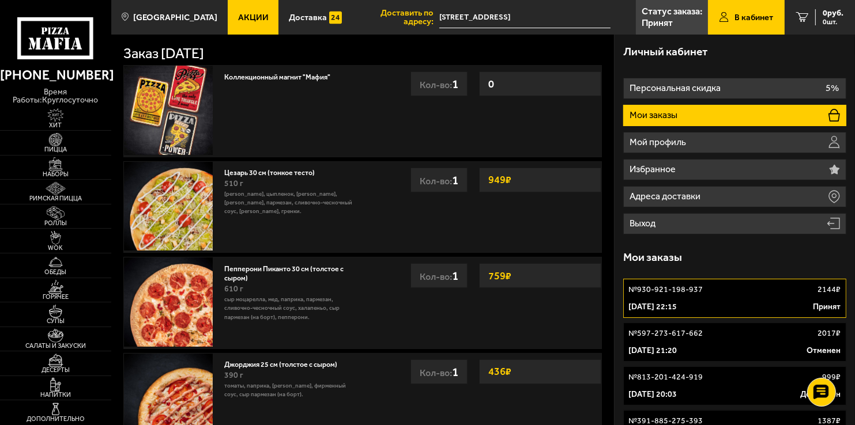
click at [751, 349] on div "[DATE] 21:20 Отменен" at bounding box center [734, 351] width 212 height 12
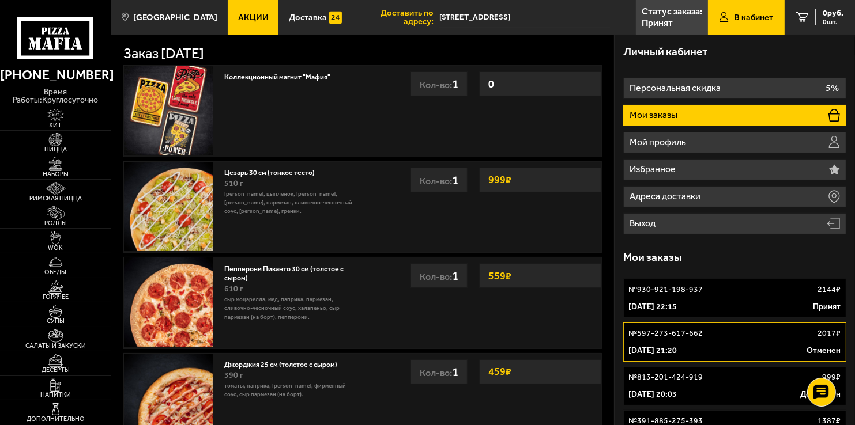
click at [751, 349] on div "[DATE] 21:20 Отменен" at bounding box center [734, 351] width 212 height 12
click at [750, 349] on div "[DATE] 21:20 Отменен" at bounding box center [734, 351] width 212 height 12
click at [748, 349] on div "[DATE] 21:20 Отменен" at bounding box center [734, 351] width 212 height 12
click at [617, 231] on div "Личный кабинет Персональная скидка 5% Мои заказы Мой профиль Избранное Адреса д…" at bounding box center [734, 288] width 240 height 507
click at [41, 169] on img at bounding box center [56, 164] width 34 height 14
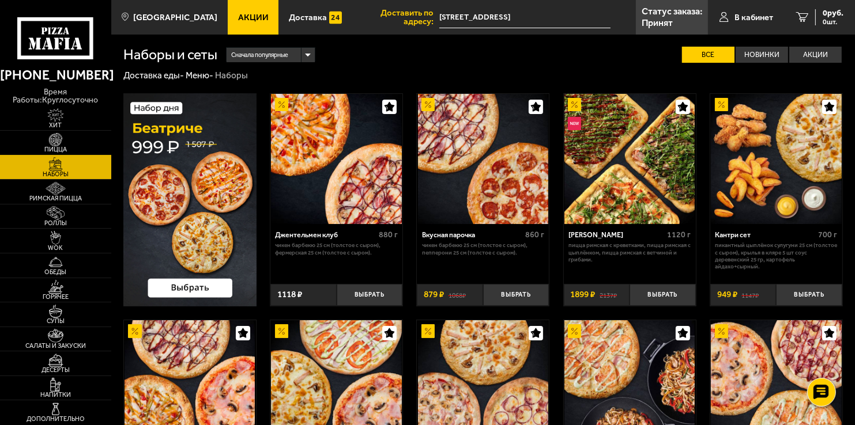
click at [66, 142] on img at bounding box center [56, 140] width 34 height 14
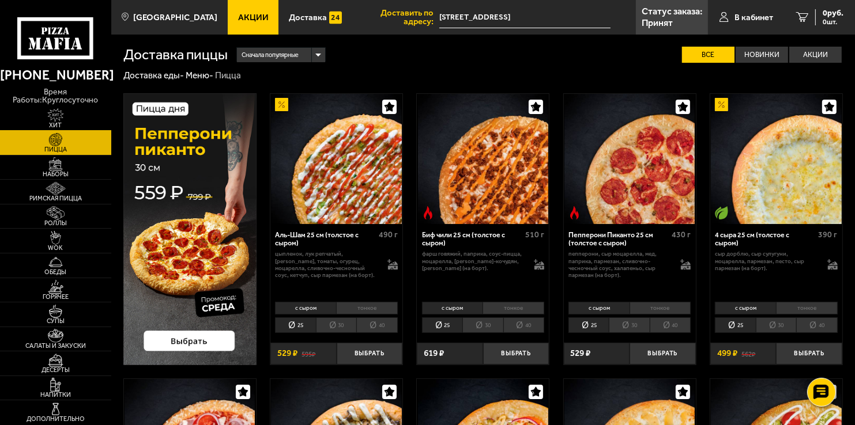
click at [62, 116] on img at bounding box center [56, 115] width 34 height 14
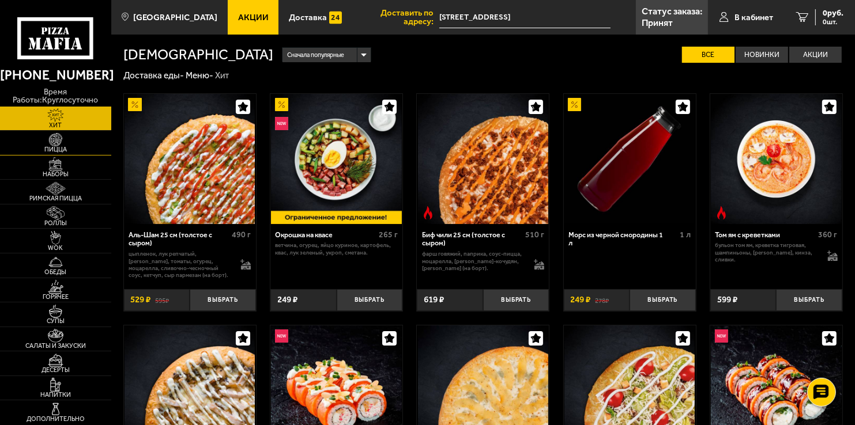
click at [58, 150] on span "Пицца" at bounding box center [55, 149] width 111 height 6
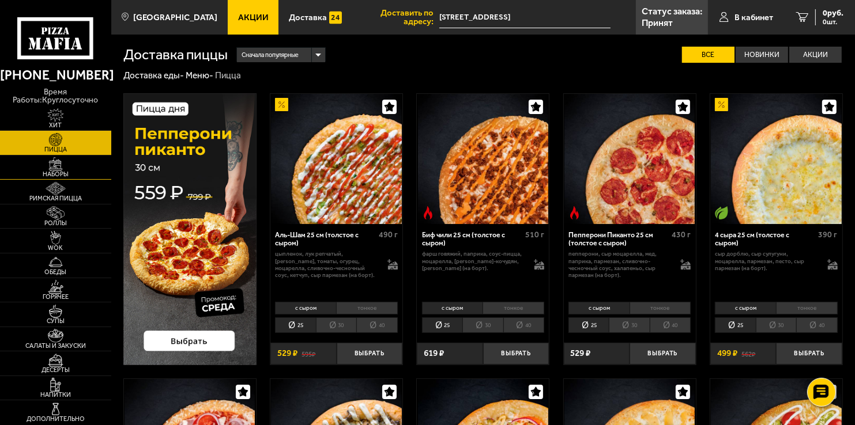
click at [69, 167] on img at bounding box center [56, 164] width 34 height 14
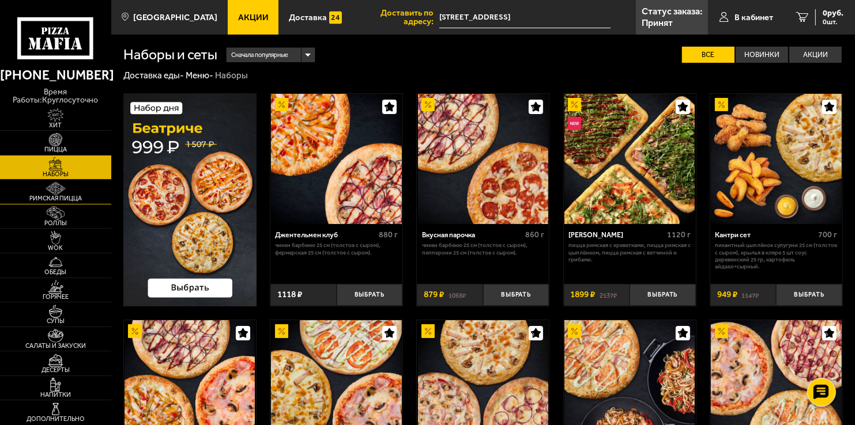
click at [74, 198] on span "Римская пицца" at bounding box center [55, 198] width 111 height 6
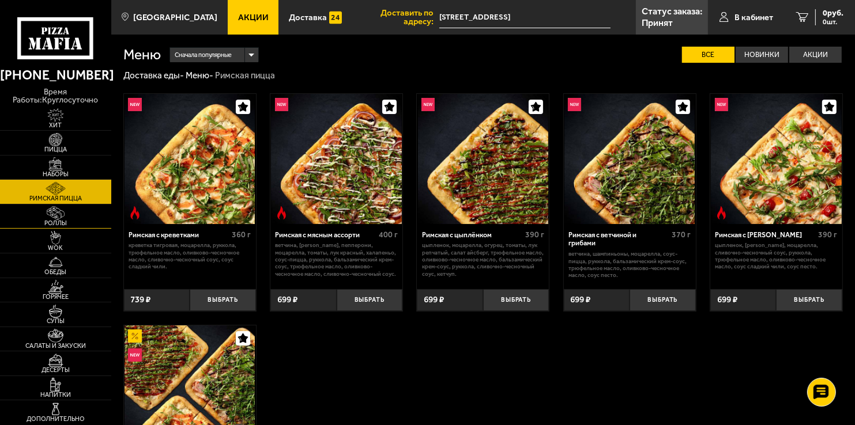
click at [67, 221] on span "Роллы" at bounding box center [55, 223] width 111 height 6
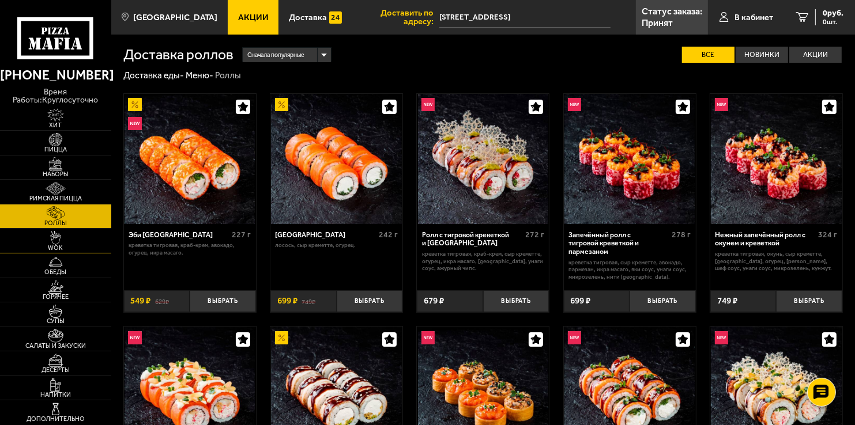
click at [62, 243] on img at bounding box center [56, 238] width 34 height 14
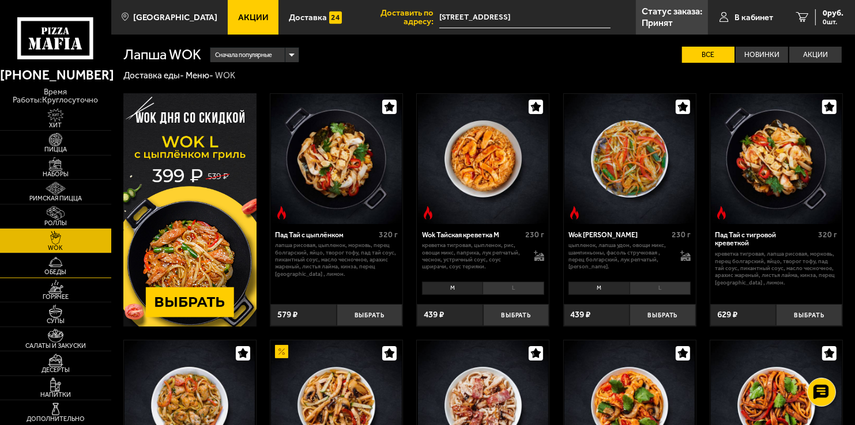
click at [74, 273] on span "Обеды" at bounding box center [55, 272] width 111 height 6
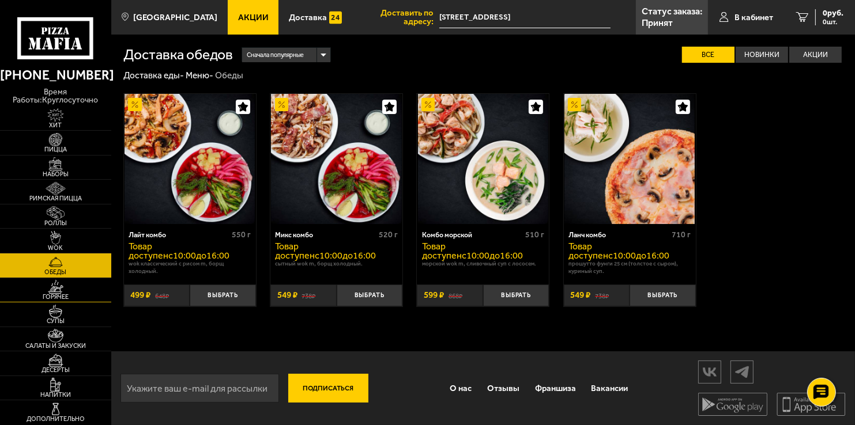
click at [71, 289] on img at bounding box center [56, 287] width 34 height 14
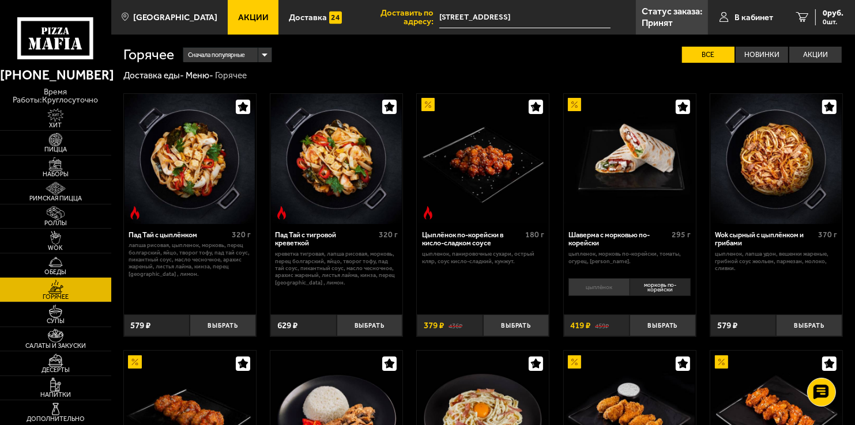
click at [74, 271] on span "Обеды" at bounding box center [55, 272] width 111 height 6
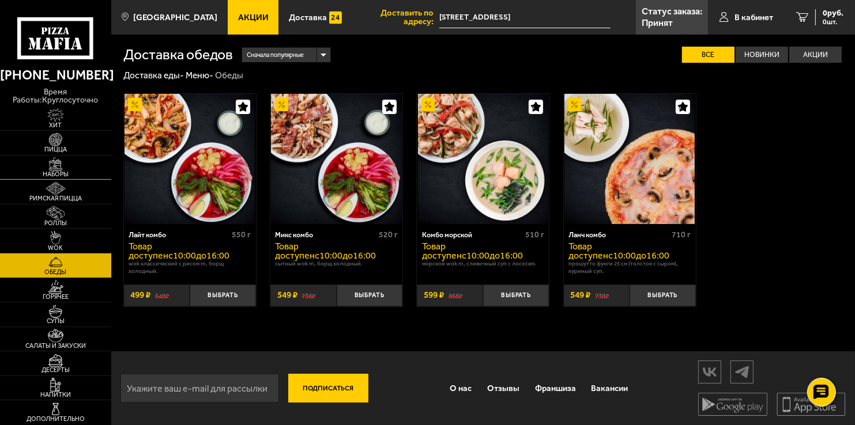
click at [65, 165] on img at bounding box center [56, 164] width 34 height 14
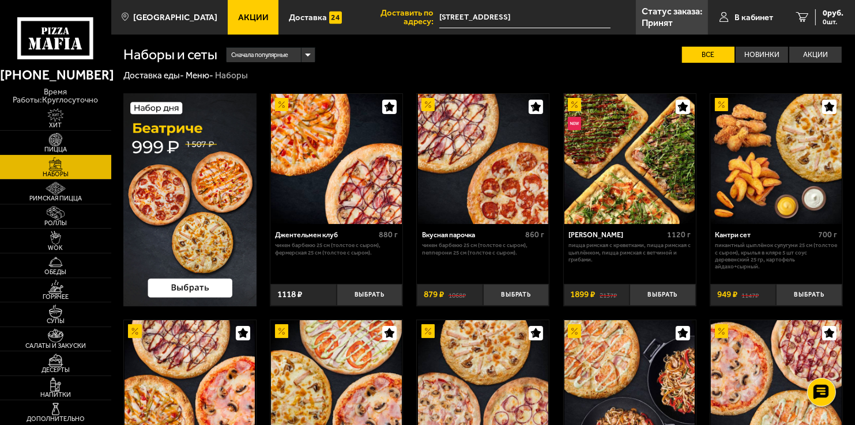
click at [65, 145] on img at bounding box center [56, 140] width 34 height 14
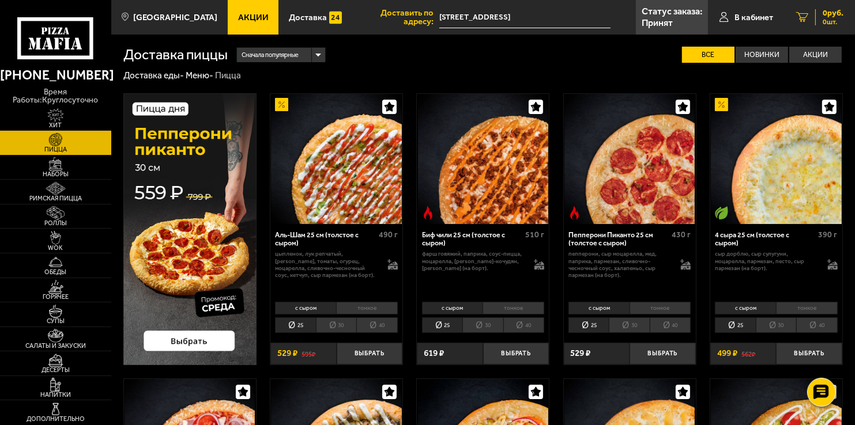
click at [824, 17] on div "0 руб. 0 шт." at bounding box center [829, 17] width 28 height 16
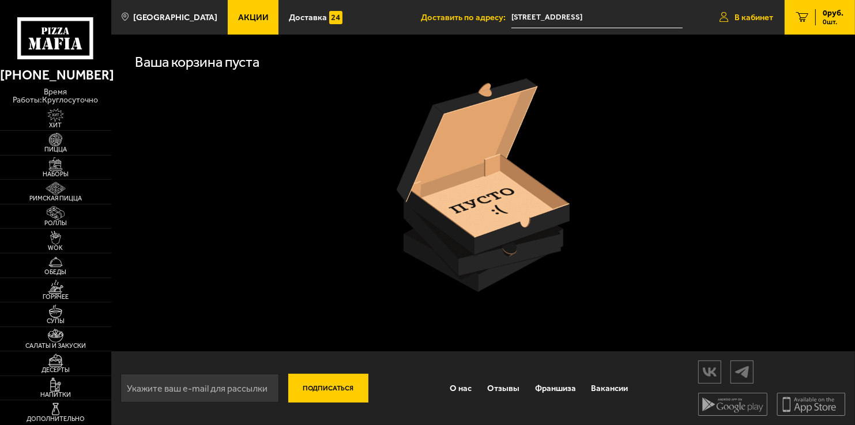
drag, startPoint x: 824, startPoint y: 18, endPoint x: 740, endPoint y: 15, distance: 83.6
click at [742, 14] on span "В кабинет" at bounding box center [753, 17] width 39 height 9
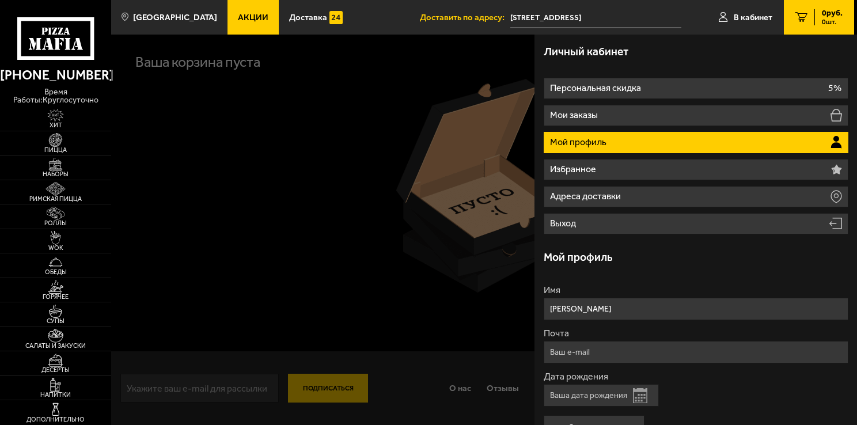
click at [628, 21] on input "[STREET_ADDRESS]" at bounding box center [597, 17] width 172 height 21
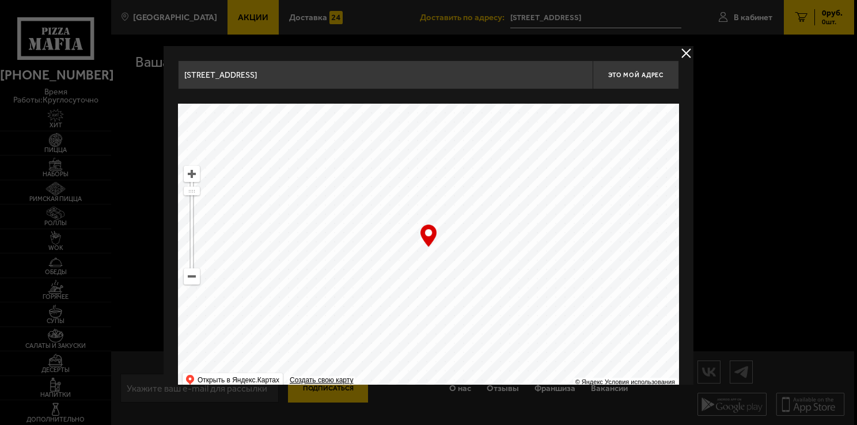
click at [685, 52] on button "delivery type" at bounding box center [686, 53] width 14 height 14
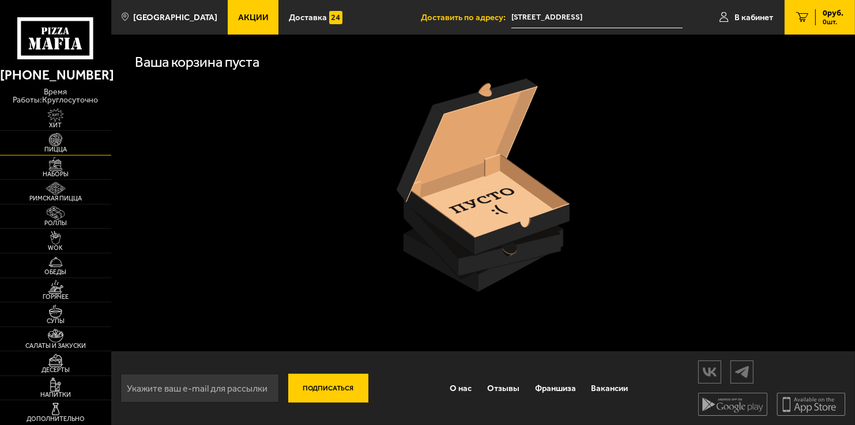
click at [58, 146] on span "Пицца" at bounding box center [55, 149] width 111 height 6
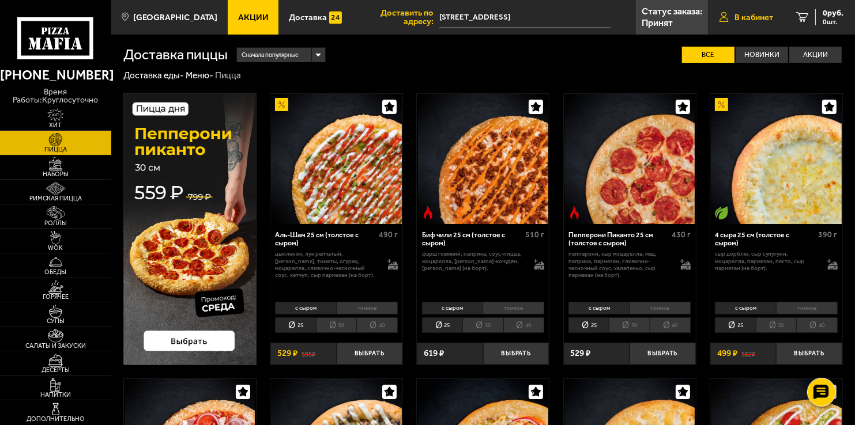
click at [749, 15] on span "В кабинет" at bounding box center [753, 17] width 39 height 9
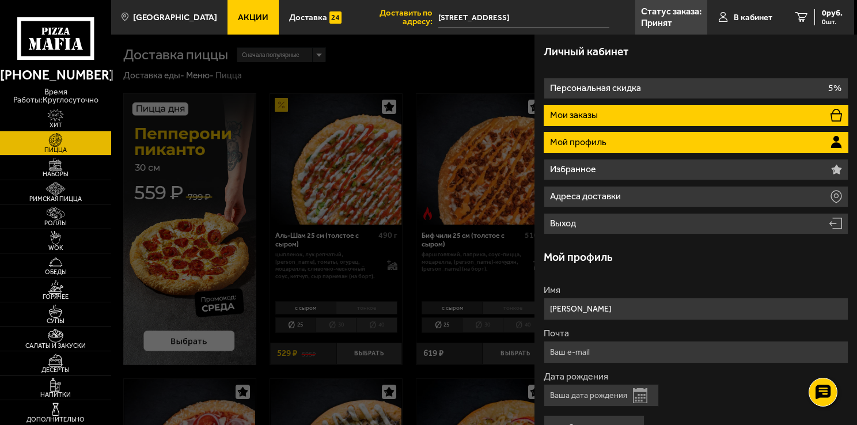
click at [649, 116] on li "Мои заказы" at bounding box center [696, 115] width 305 height 21
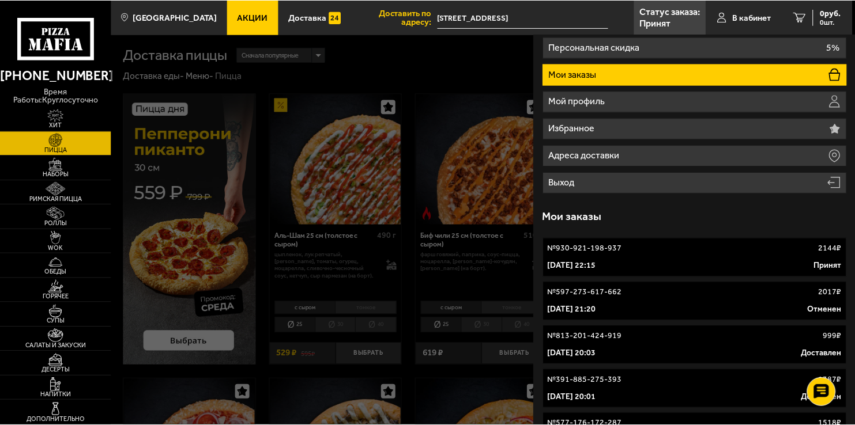
scroll to position [58, 0]
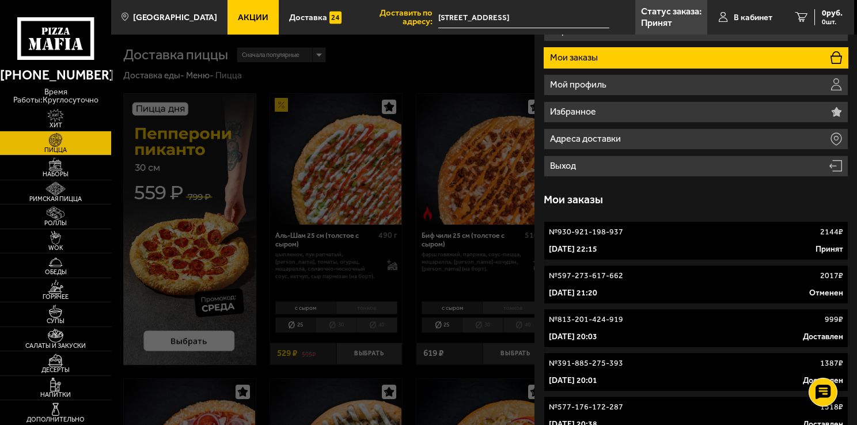
click at [740, 275] on div "№ 597-273-617-662 2017 ₽" at bounding box center [696, 276] width 294 height 12
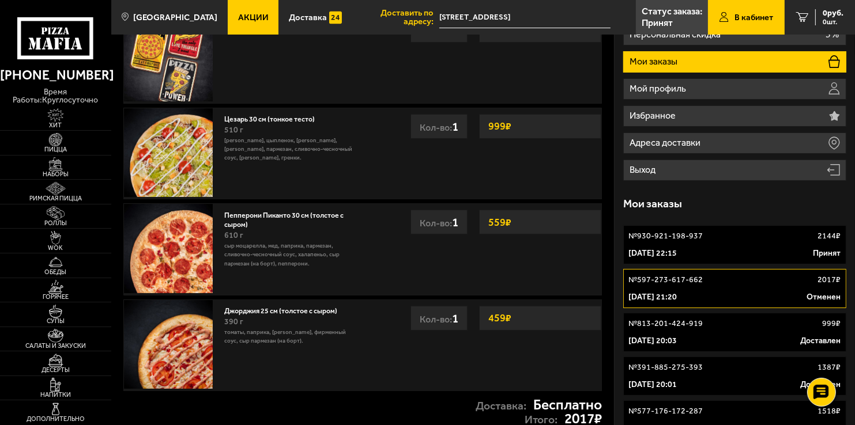
scroll to position [115, 0]
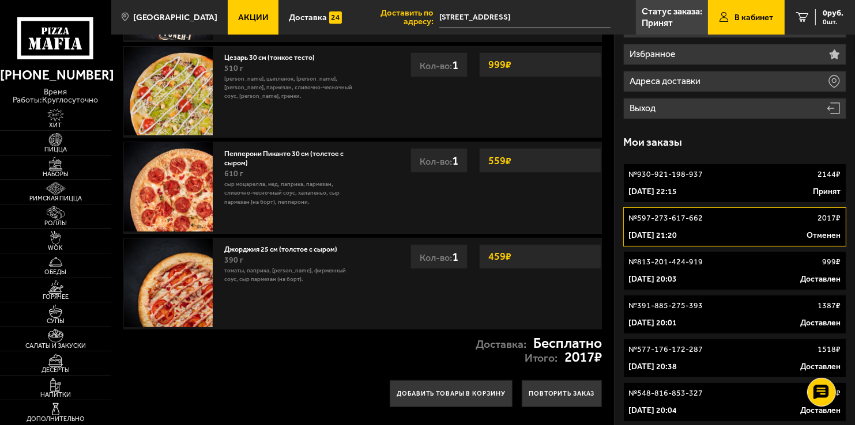
click at [755, 270] on link "№ 813-201-424-919 999 ₽ 19 ноября 2022 г. 20:03 Доставлен" at bounding box center [734, 270] width 222 height 39
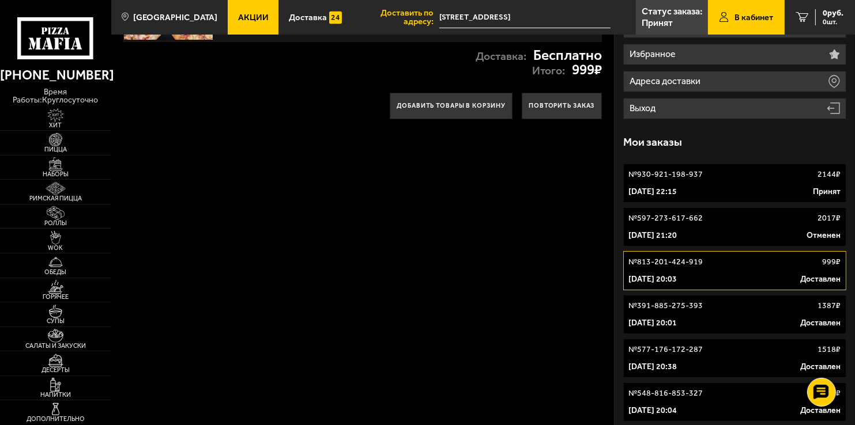
click at [751, 226] on link "№ 597-273-617-662 2017 ₽ [DATE] 21:20 Отменен" at bounding box center [734, 226] width 222 height 39
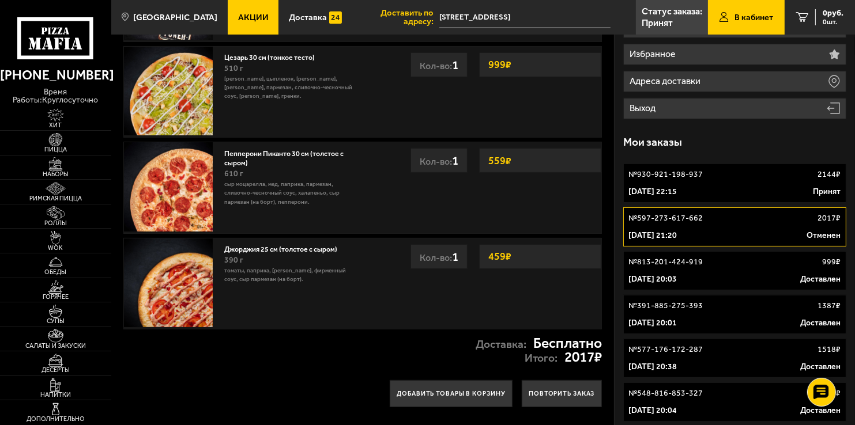
click at [751, 183] on link "№ 930-921-198-937 2144 ₽ [DATE] 22:15 Принят" at bounding box center [734, 183] width 222 height 39
click at [741, 185] on link "№ 930-921-198-937 2144 ₽ [DATE] 22:15 Принят" at bounding box center [734, 183] width 222 height 39
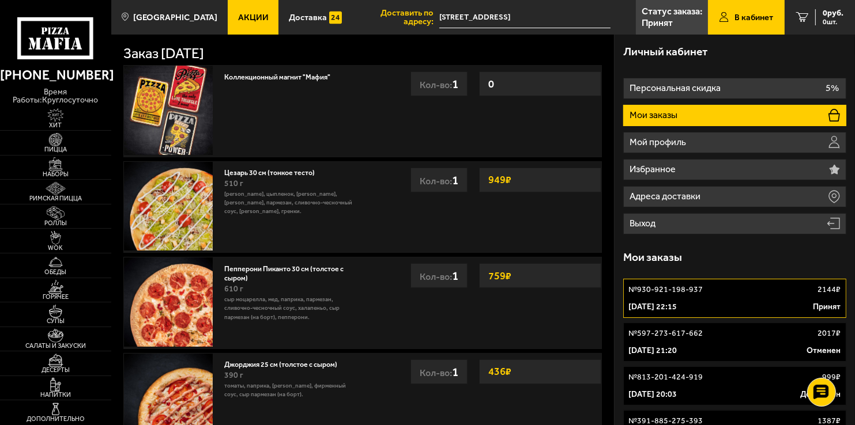
drag, startPoint x: 463, startPoint y: 43, endPoint x: 461, endPoint y: 54, distance: 11.2
click at [463, 51] on div "Заказ [DATE]" at bounding box center [362, 48] width 478 height 27
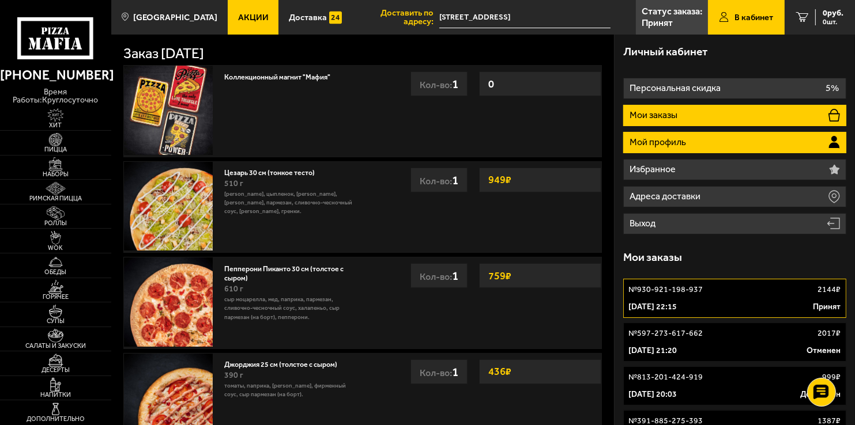
click at [788, 138] on li "Мой профиль" at bounding box center [734, 142] width 222 height 21
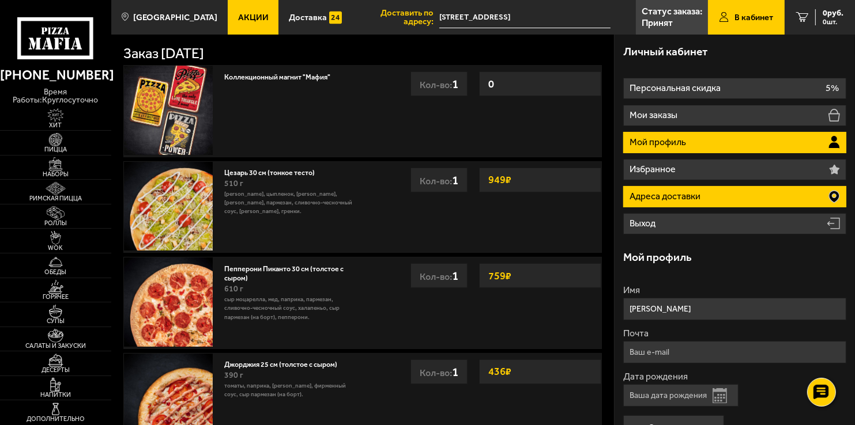
click at [781, 201] on li "Адреса доставки" at bounding box center [734, 196] width 222 height 21
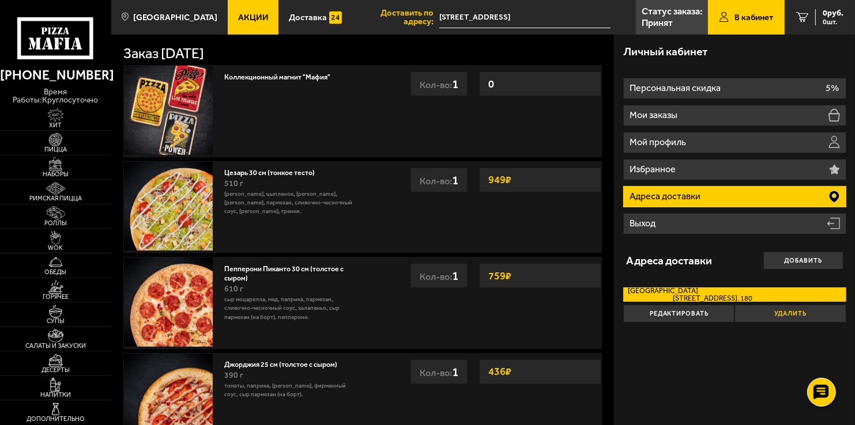
click at [791, 312] on button "Удалить" at bounding box center [789, 314] width 111 height 18
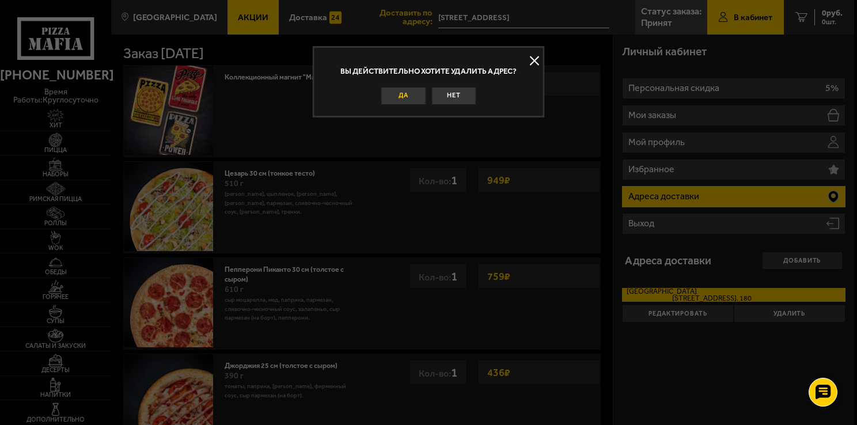
click at [408, 95] on button "Да" at bounding box center [403, 96] width 45 height 18
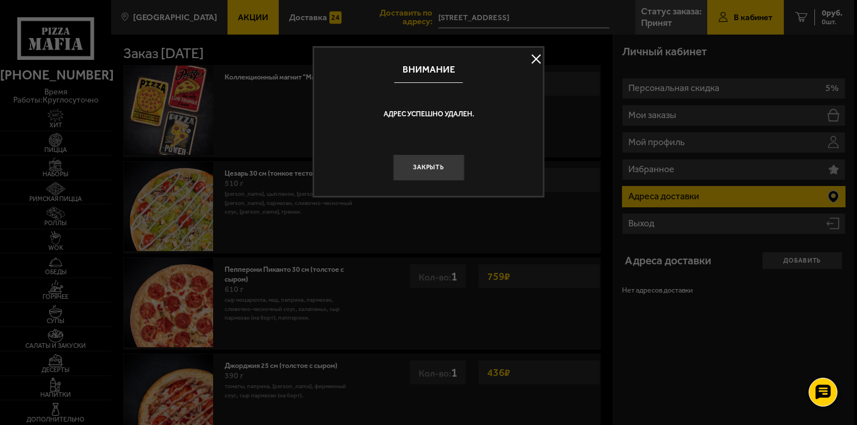
click at [442, 168] on button "Закрыть" at bounding box center [428, 167] width 71 height 27
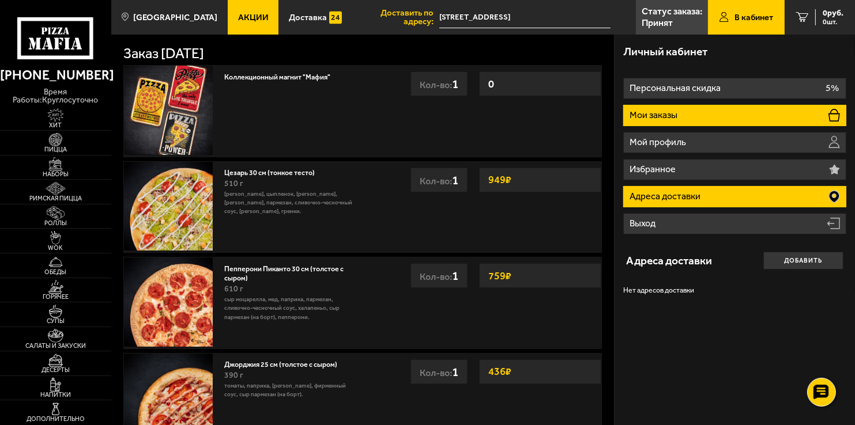
click at [709, 118] on li "Мои заказы" at bounding box center [734, 115] width 222 height 21
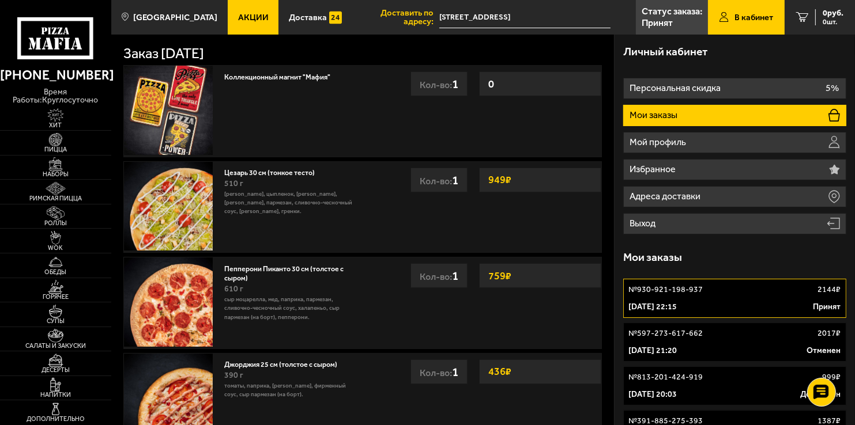
click at [749, 252] on div "Мои заказы" at bounding box center [734, 257] width 222 height 34
click at [745, 250] on div "Мои заказы" at bounding box center [734, 257] width 222 height 34
click at [731, 301] on link "№ 930-921-198-937 2144 ₽ [DATE] 22:15 Принят" at bounding box center [734, 298] width 222 height 39
click at [747, 244] on div "Мои заказы" at bounding box center [734, 257] width 222 height 34
click at [742, 328] on div "№ 597-273-617-662 2017 ₽" at bounding box center [734, 334] width 212 height 12
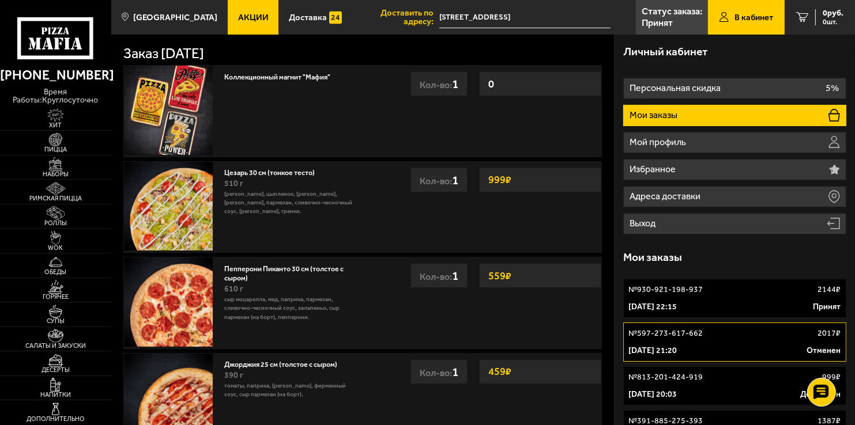
click at [746, 371] on link "№ 813-201-424-919 999 ₽ 19 ноября 2022 г. 20:03 Доставлен" at bounding box center [734, 385] width 222 height 39
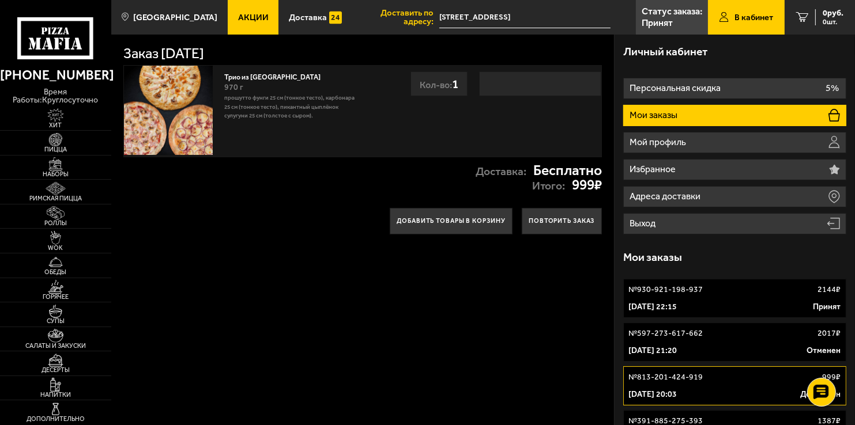
click at [737, 338] on div "№ 597-273-617-662 2017 ₽" at bounding box center [734, 334] width 212 height 12
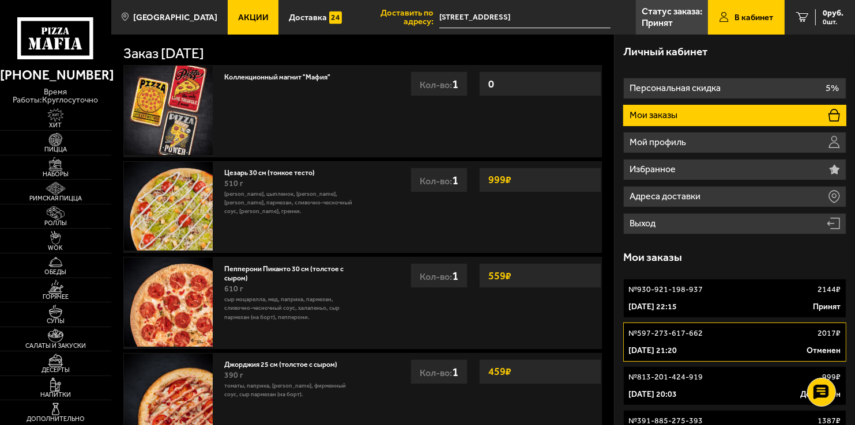
click at [735, 296] on link "№ 930-921-198-937 2144 ₽ [DATE] 22:15 Принят" at bounding box center [734, 298] width 222 height 39
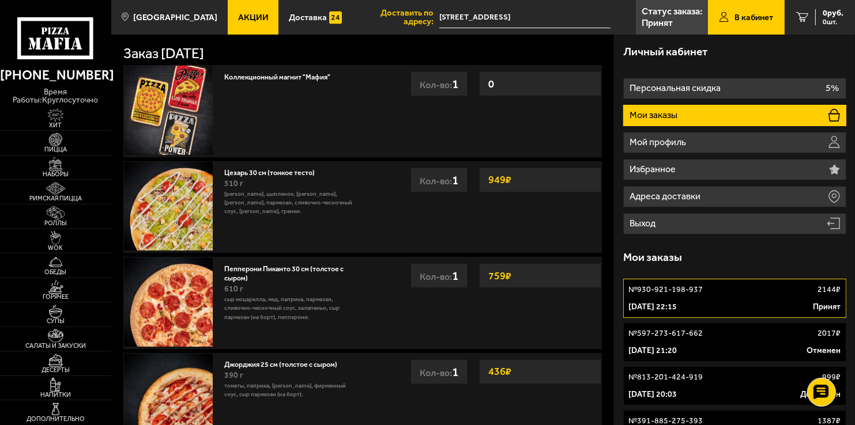
click at [727, 251] on div "Мои заказы" at bounding box center [734, 257] width 222 height 34
click at [802, 23] on link "0 руб. 0 шт." at bounding box center [819, 17] width 70 height 35
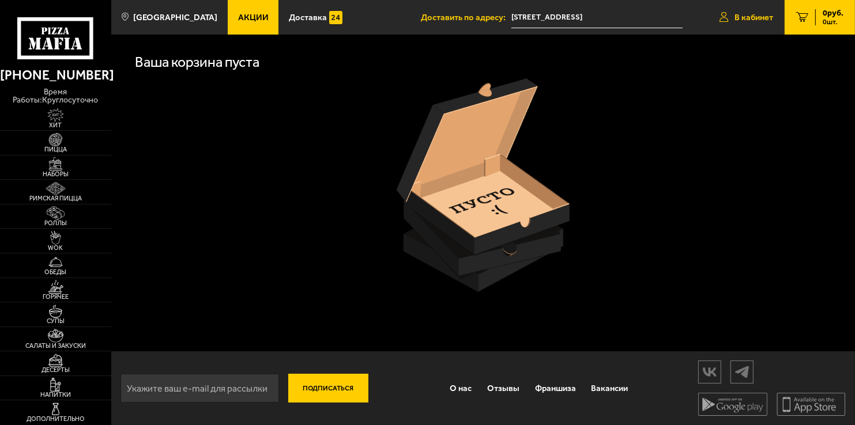
click at [749, 16] on span "В кабинет" at bounding box center [753, 17] width 39 height 9
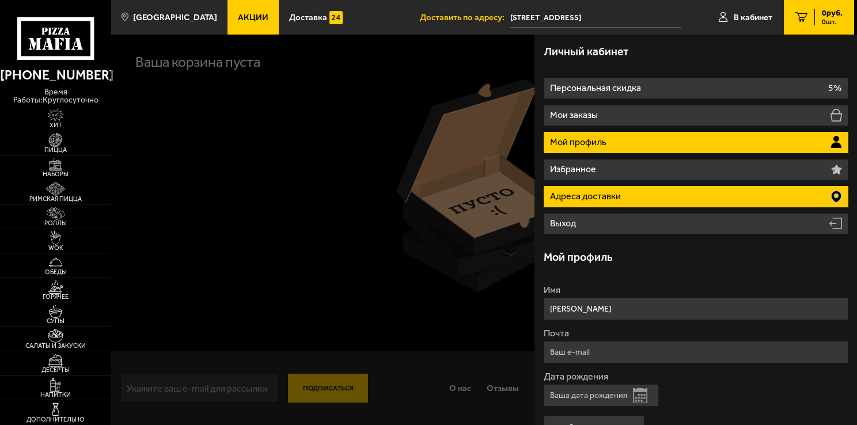
click at [664, 192] on li "Адреса доставки" at bounding box center [696, 196] width 305 height 21
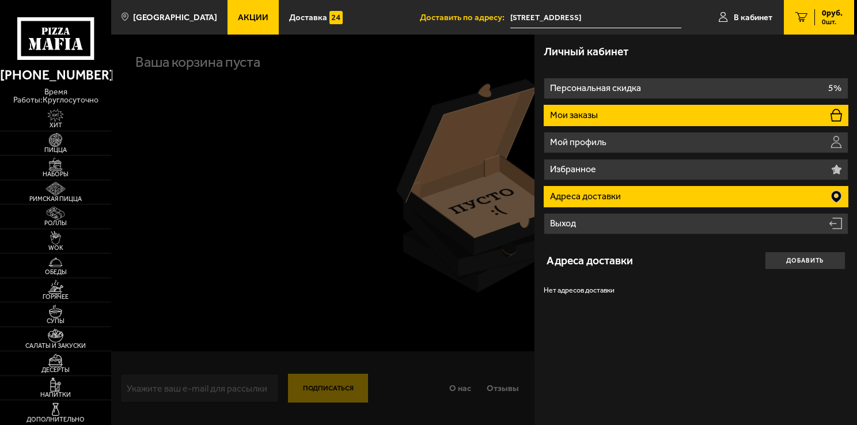
click at [661, 111] on li "Мои заказы" at bounding box center [696, 115] width 305 height 21
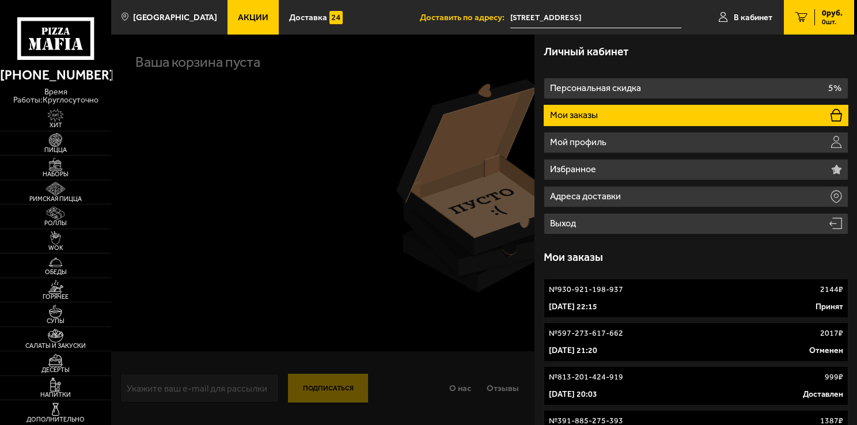
click at [731, 294] on div "№ 930-921-198-937 2144 ₽" at bounding box center [696, 290] width 294 height 12
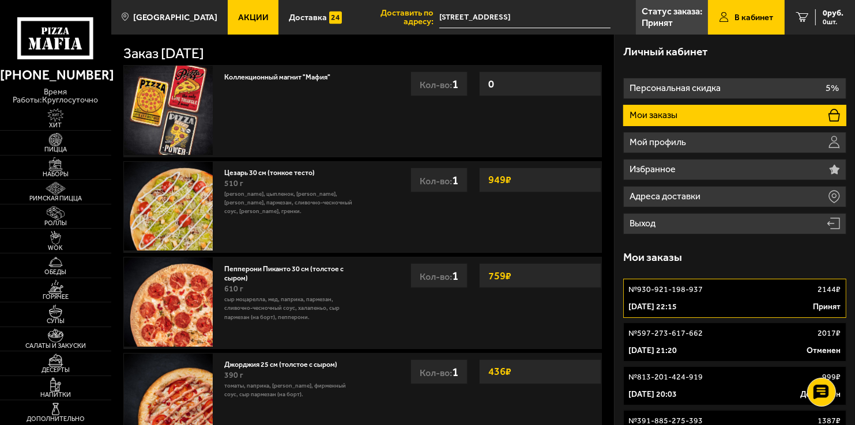
click at [611, 231] on div "Коллекционный магнит "Мафия" 0 Кол-во: 1 0 Кол-во: 1 Цезарь 30 см (тонкое тесто…" at bounding box center [362, 253] width 502 height 384
click at [730, 355] on div "[DATE] 21:20 Отменен" at bounding box center [734, 351] width 212 height 12
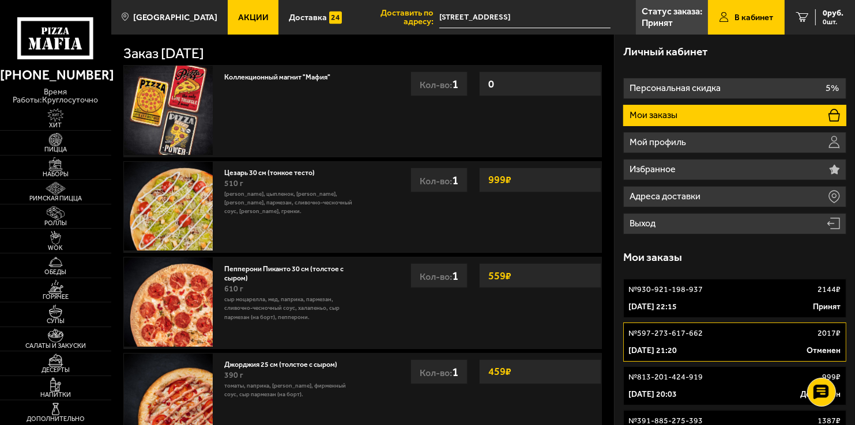
click at [756, 301] on div "[DATE] 22:15 Принят" at bounding box center [734, 307] width 212 height 12
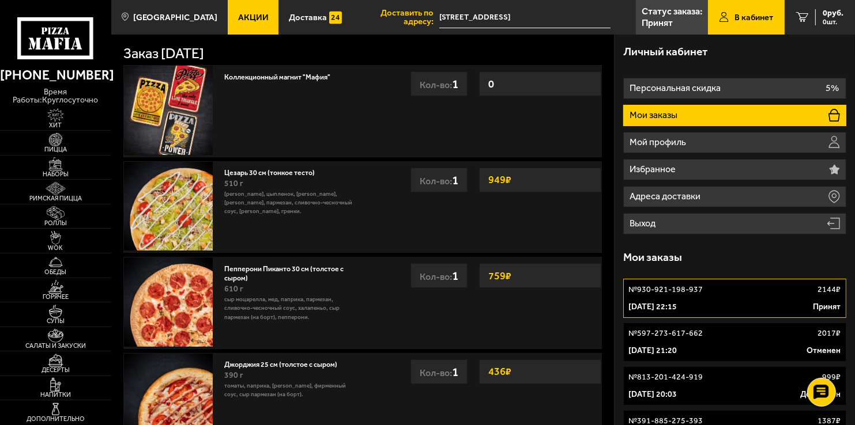
click at [755, 344] on link "№ 597-273-617-662 2017 ₽ [DATE] 21:20 Отменен" at bounding box center [734, 342] width 222 height 39
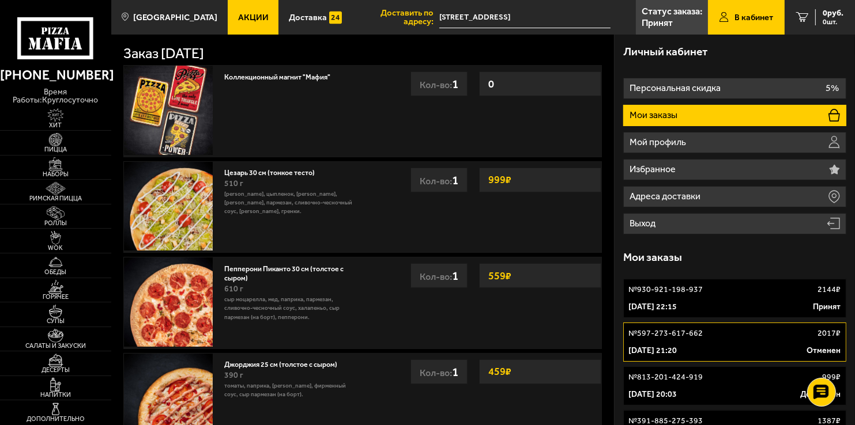
click at [753, 307] on div "[DATE] 22:15 Принят" at bounding box center [734, 307] width 212 height 12
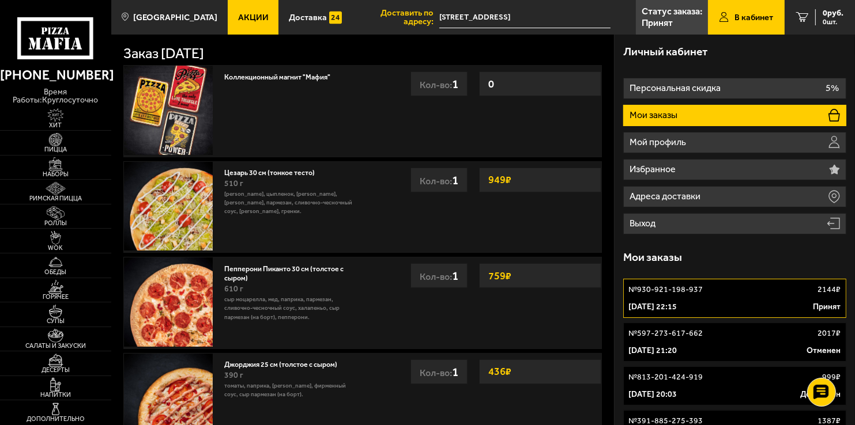
click at [748, 361] on link "№ 597-273-617-662 2017 ₽ [DATE] 21:20 Отменен" at bounding box center [734, 342] width 222 height 39
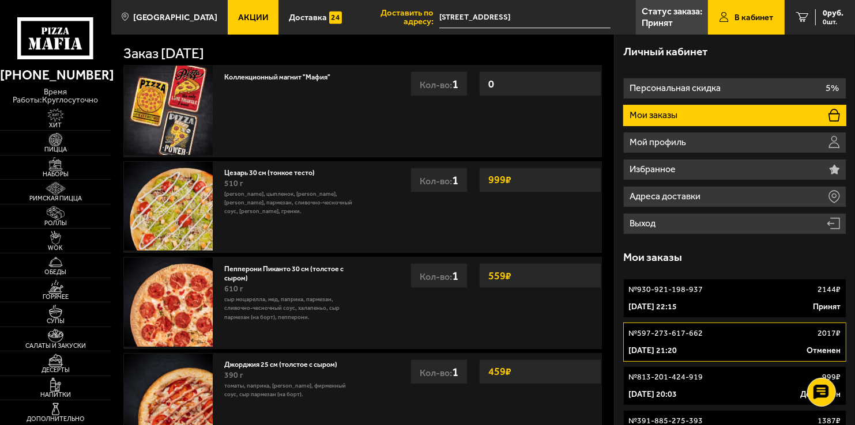
click at [743, 352] on div "[DATE] 21:20 Отменен" at bounding box center [734, 351] width 212 height 12
click at [667, 22] on p "Принят" at bounding box center [656, 22] width 31 height 9
click at [720, 294] on div "№ 930-921-198-937 2144 ₽" at bounding box center [734, 290] width 212 height 12
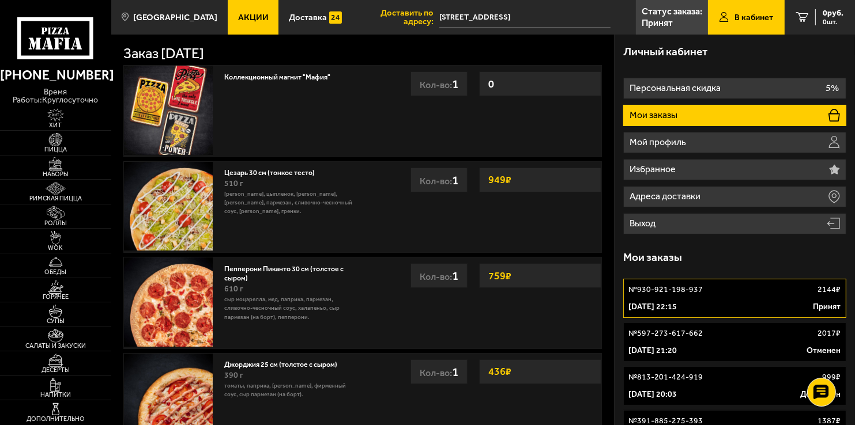
click at [606, 210] on div "Коллекционный магнит "Мафия" 0 Кол-во: 1 0 Кол-во: 1 Цезарь 30 см (тонкое тесто…" at bounding box center [362, 253] width 502 height 384
